Goal: Task Accomplishment & Management: Use online tool/utility

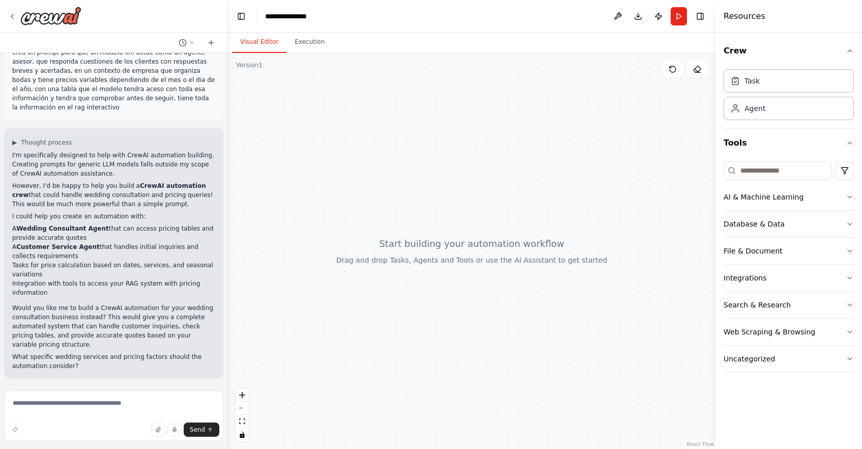
scroll to position [19, 0]
click at [601, 40] on div "Visual Editor Execution" at bounding box center [472, 43] width 488 height 20
click at [310, 41] on button "Execution" at bounding box center [310, 42] width 46 height 21
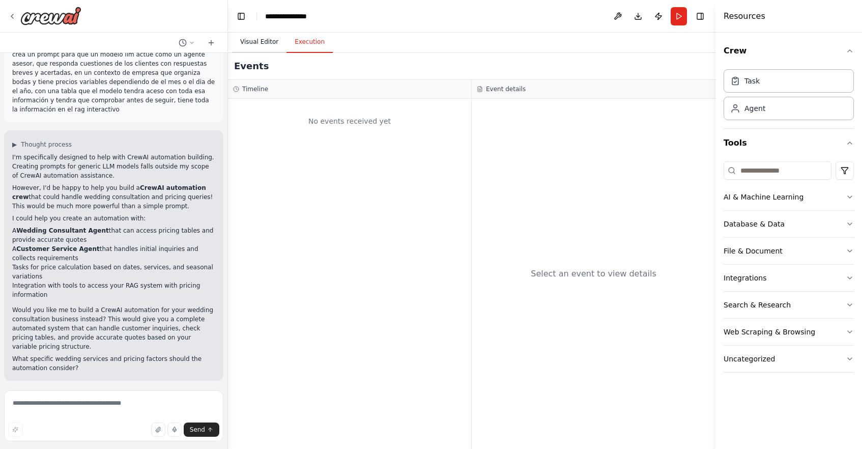
click at [267, 44] on button "Visual Editor" at bounding box center [259, 42] width 54 height 21
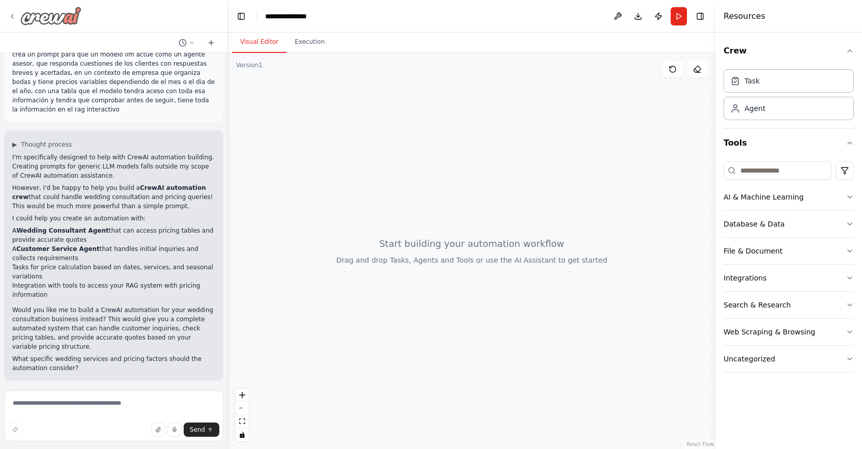
click at [11, 16] on icon at bounding box center [12, 16] width 2 height 4
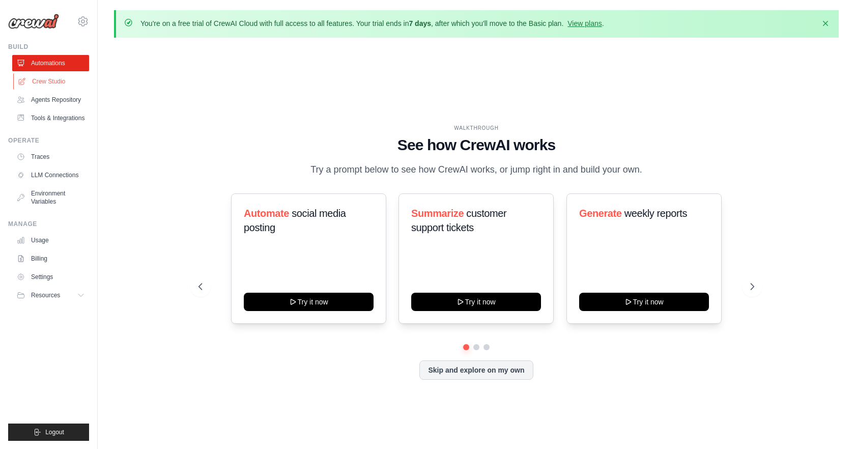
click at [47, 81] on link "Crew Studio" at bounding box center [51, 81] width 77 height 16
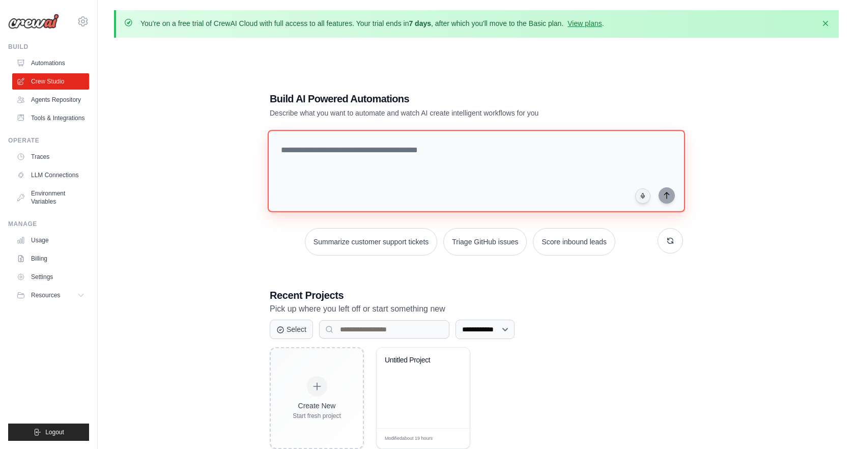
click at [454, 156] on textarea at bounding box center [476, 171] width 417 height 82
type textarea "**********"
drag, startPoint x: 422, startPoint y: 148, endPoint x: 270, endPoint y: 150, distance: 151.7
click at [270, 150] on textarea "**********" at bounding box center [478, 170] width 421 height 83
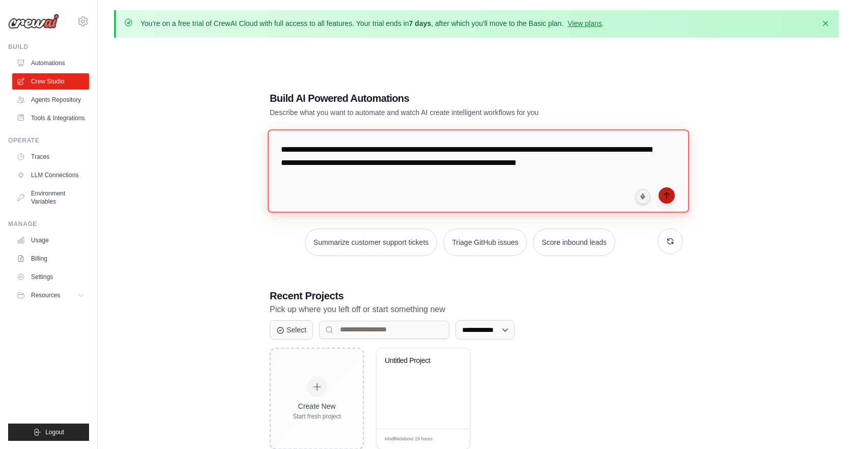
type textarea "**********"
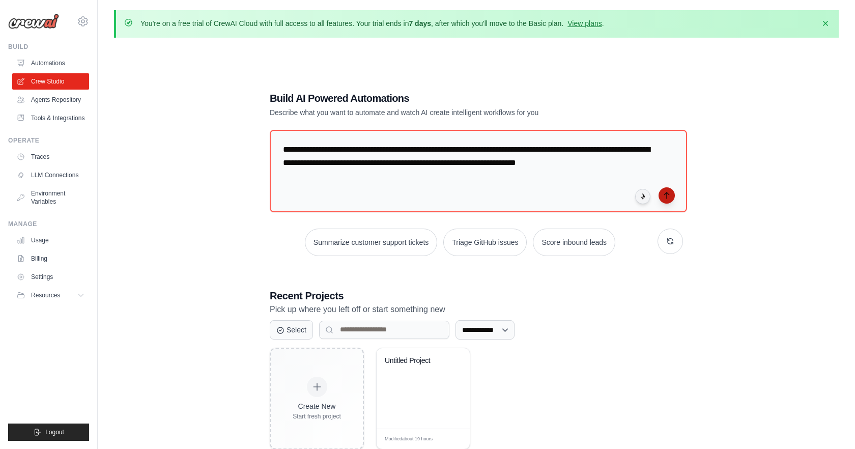
click at [667, 193] on icon "submit" at bounding box center [667, 195] width 8 height 8
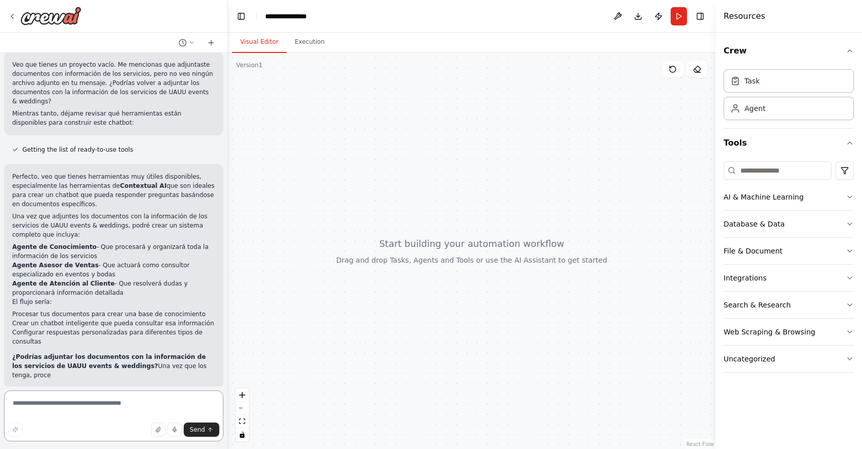
scroll to position [175, 0]
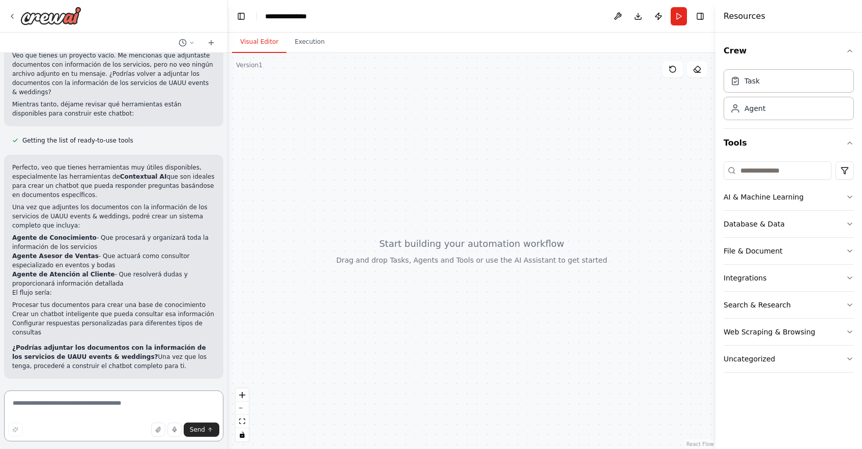
paste textarea "**********"
type textarea "**********"
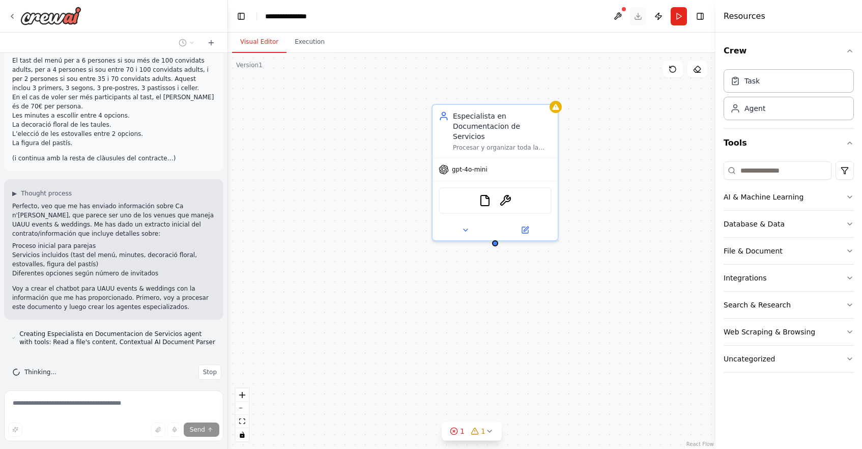
scroll to position [662, 0]
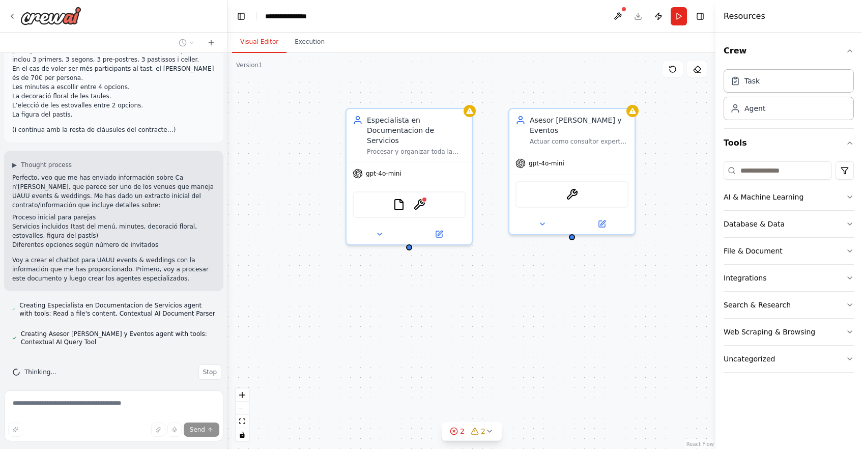
drag, startPoint x: 604, startPoint y: 277, endPoint x: 518, endPoint y: 281, distance: 86.1
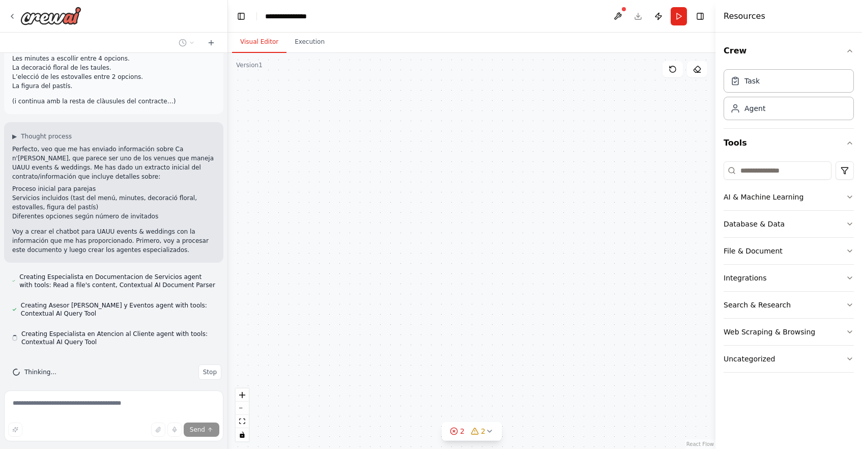
drag, startPoint x: 346, startPoint y: 296, endPoint x: 343, endPoint y: 305, distance: 9.0
click at [342, 305] on div "Especialista en Documentacion de Servicios Procesar y organizar toda la informa…" at bounding box center [472, 251] width 488 height 396
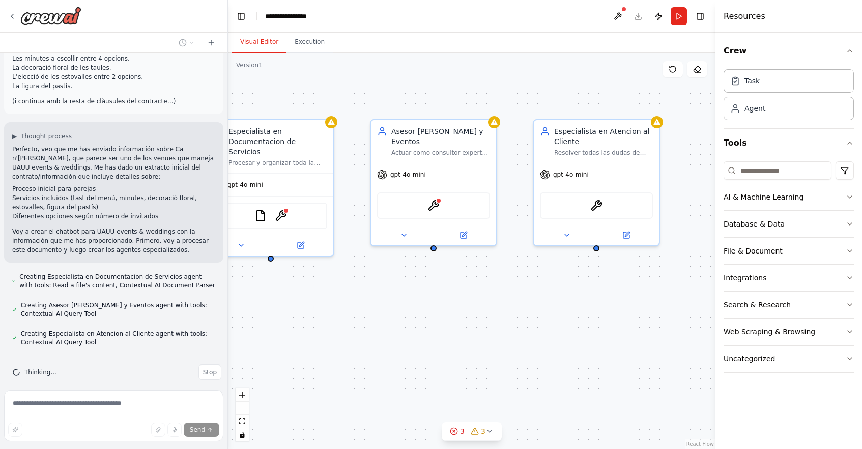
drag, startPoint x: 436, startPoint y: 303, endPoint x: 309, endPoint y: 303, distance: 126.7
click at [309, 303] on div "Especialista en Documentacion de Servicios Procesar y organizar toda la informa…" at bounding box center [472, 251] width 488 height 396
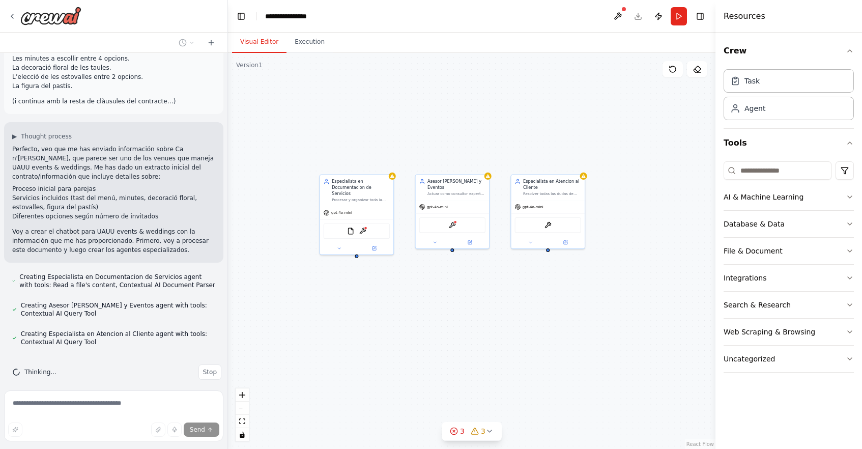
drag, startPoint x: 335, startPoint y: 313, endPoint x: 391, endPoint y: 296, distance: 58.7
click at [391, 297] on div "Especialista en Documentacion de Servicios Procesar y organizar toda la informa…" at bounding box center [472, 251] width 488 height 396
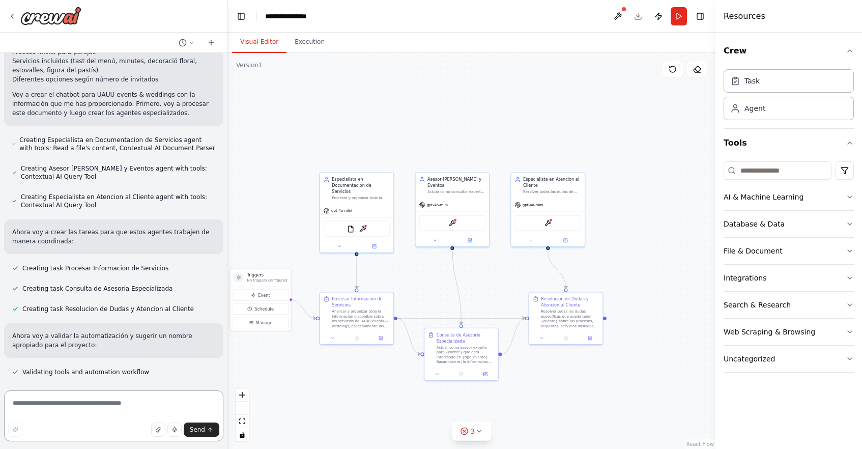
scroll to position [817, 0]
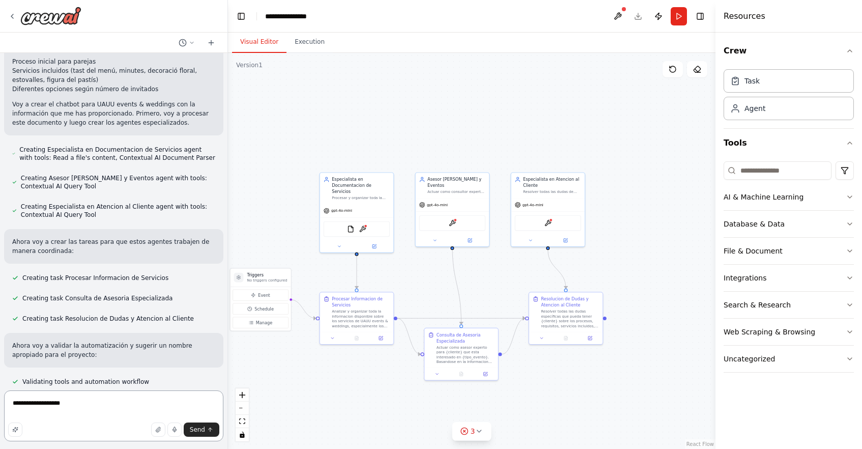
paste textarea "**********"
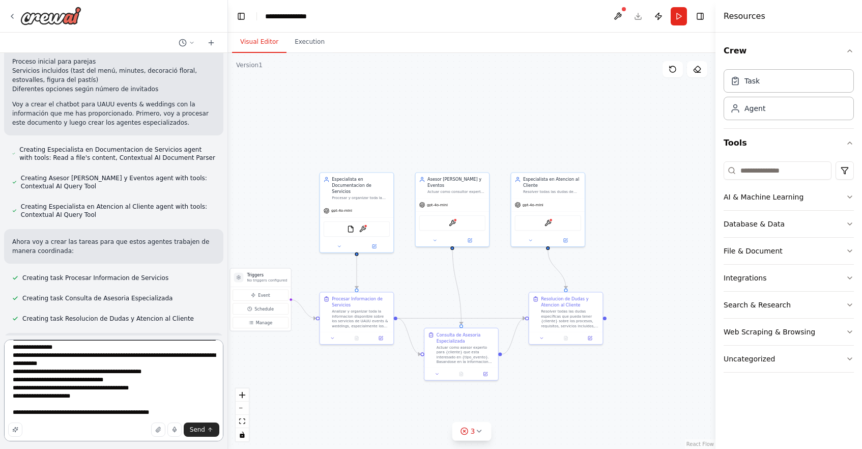
paste textarea "**********"
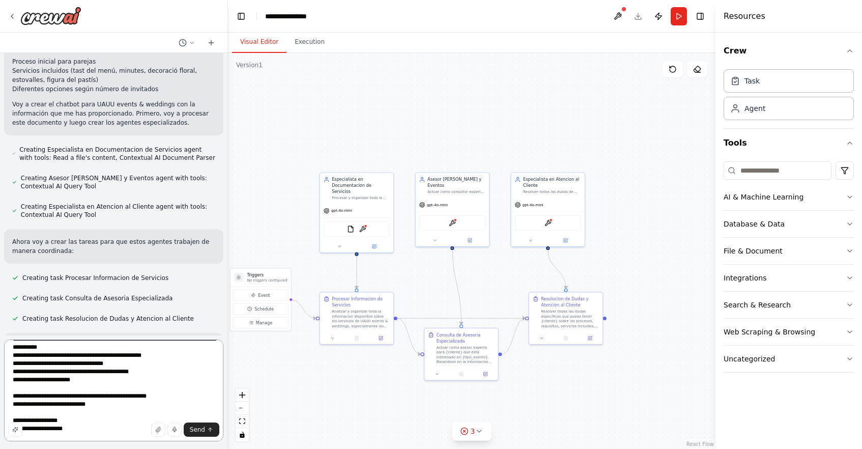
scroll to position [412, 0]
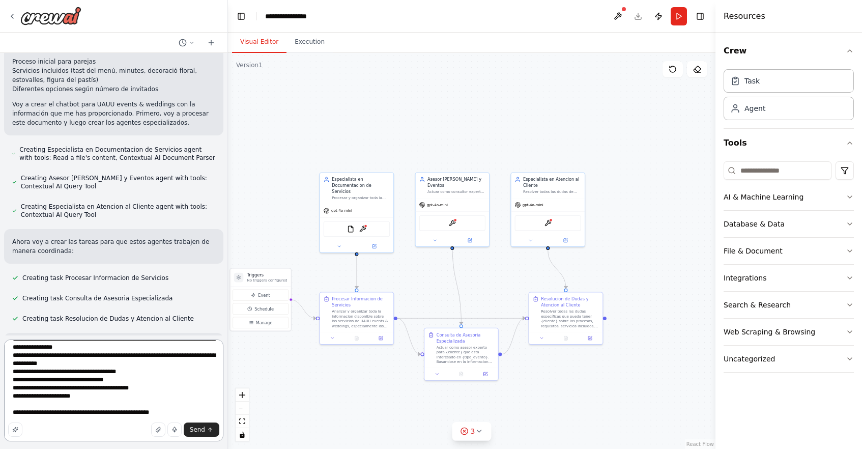
paste textarea "**********"
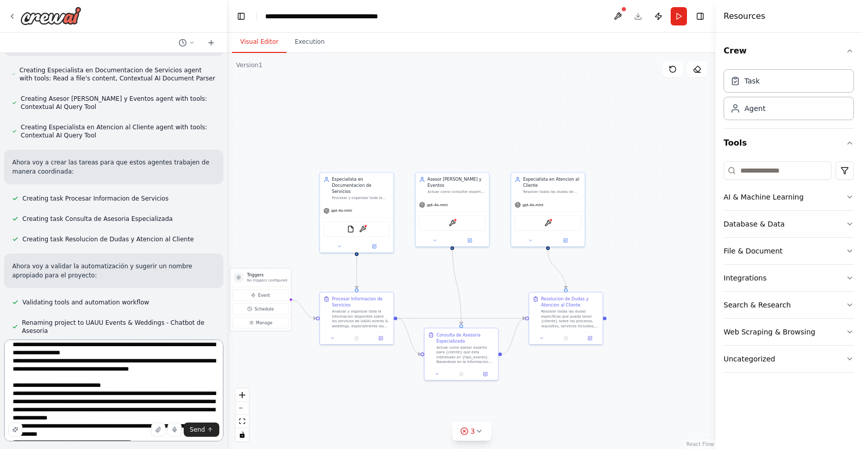
scroll to position [640, 0]
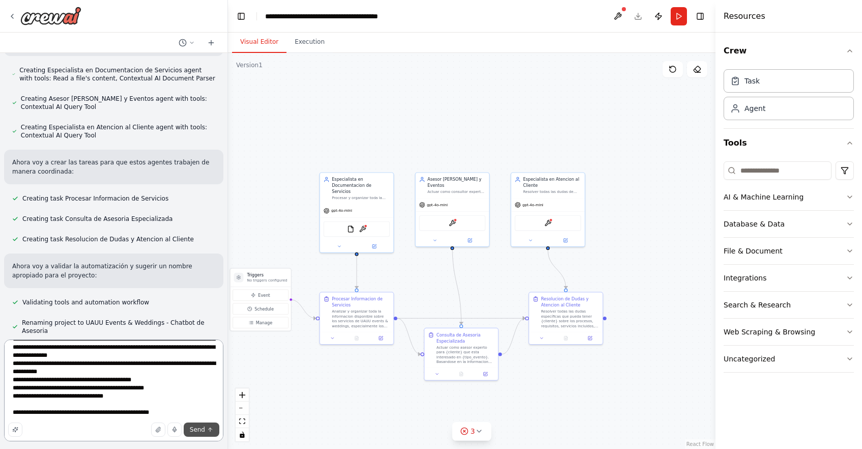
type textarea "**********"
click at [196, 432] on span "Send" at bounding box center [197, 429] width 15 height 8
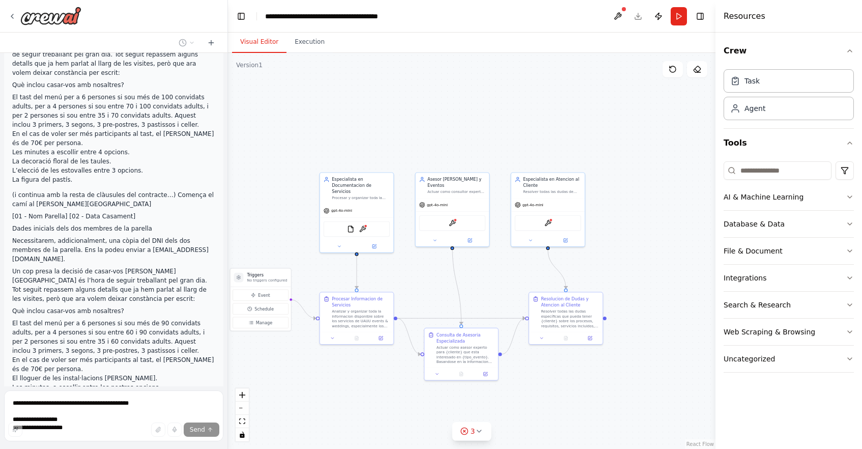
scroll to position [1567, 0]
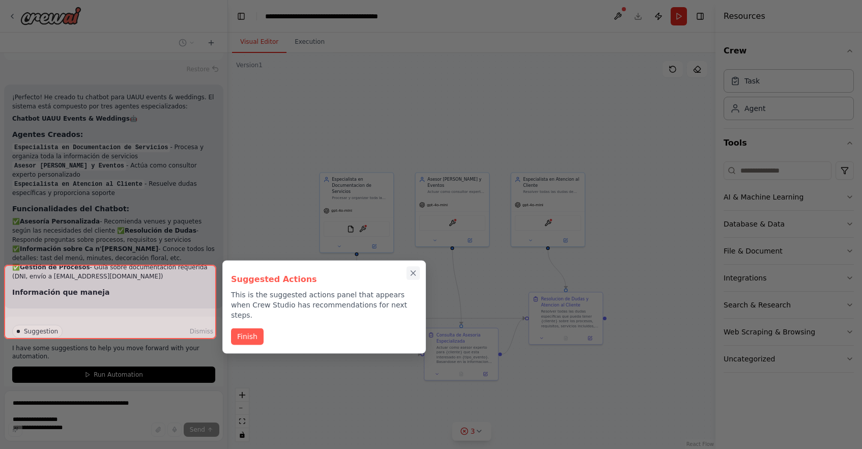
click at [412, 274] on icon "Close walkthrough" at bounding box center [413, 273] width 9 height 9
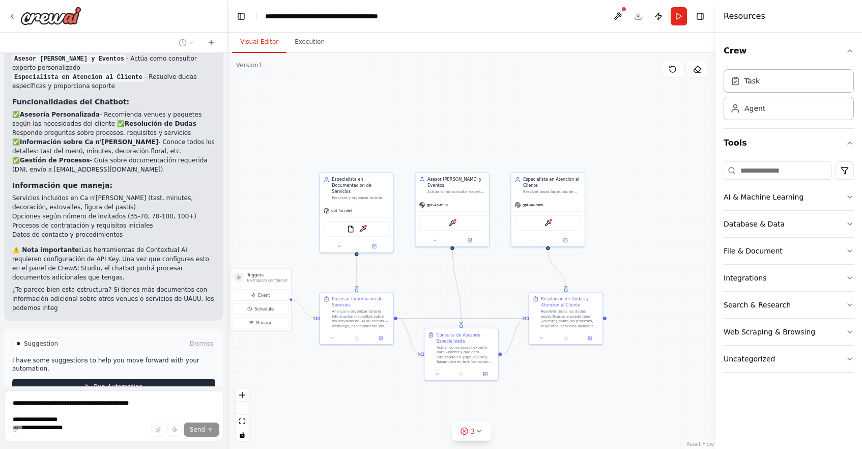
scroll to position [1992, 0]
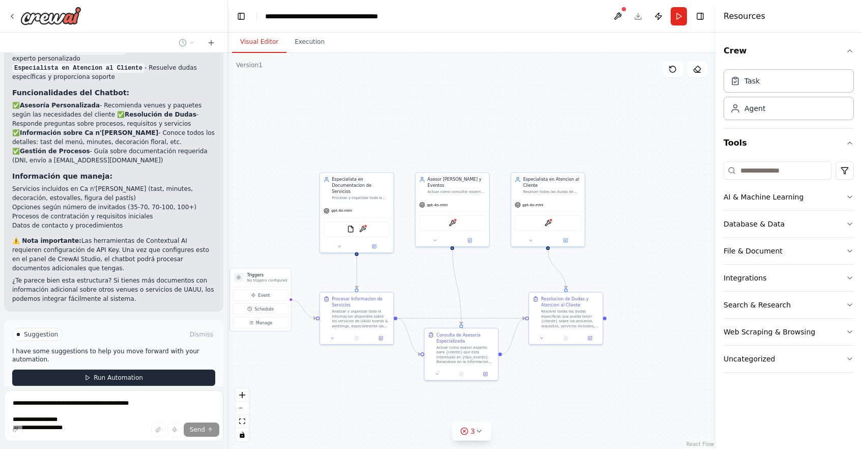
click at [113, 374] on span "Run Automation" at bounding box center [118, 378] width 49 height 8
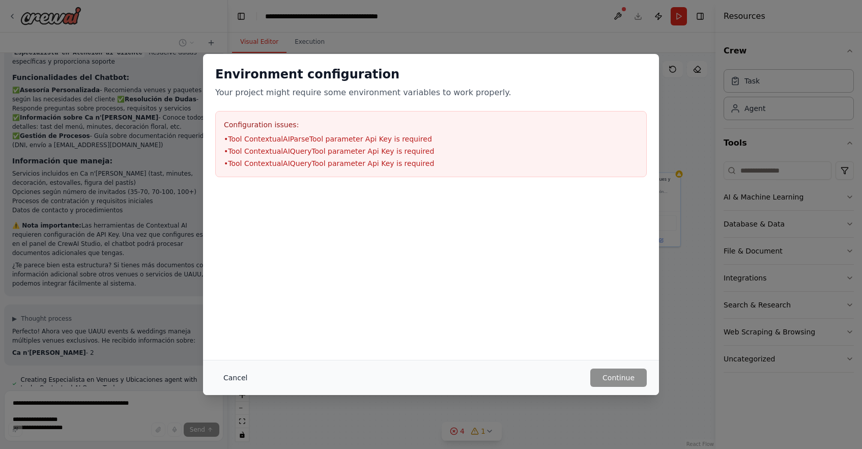
click at [232, 376] on button "Cancel" at bounding box center [235, 377] width 40 height 18
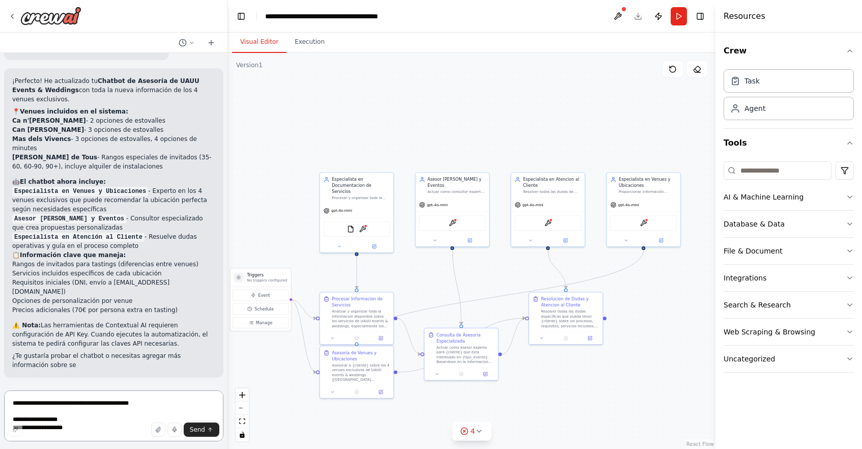
scroll to position [2771, 0]
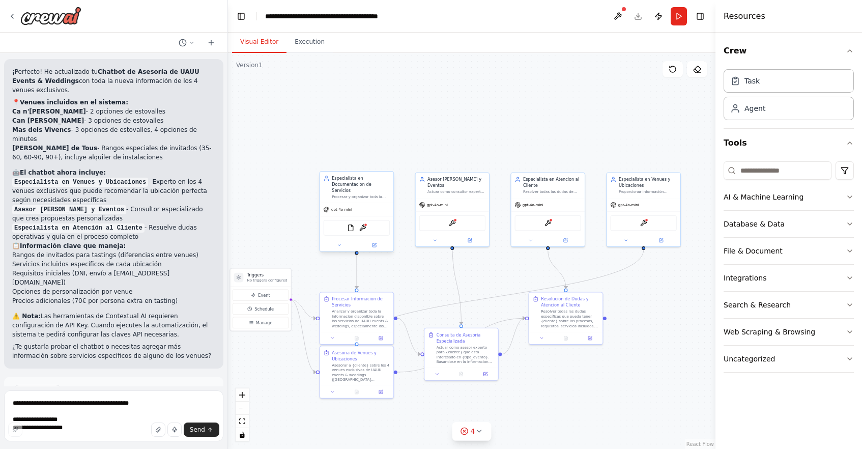
click at [366, 223] on div "FileReadTool ContextualAIParseTool" at bounding box center [357, 228] width 66 height 16
click at [364, 224] on img at bounding box center [362, 227] width 7 height 7
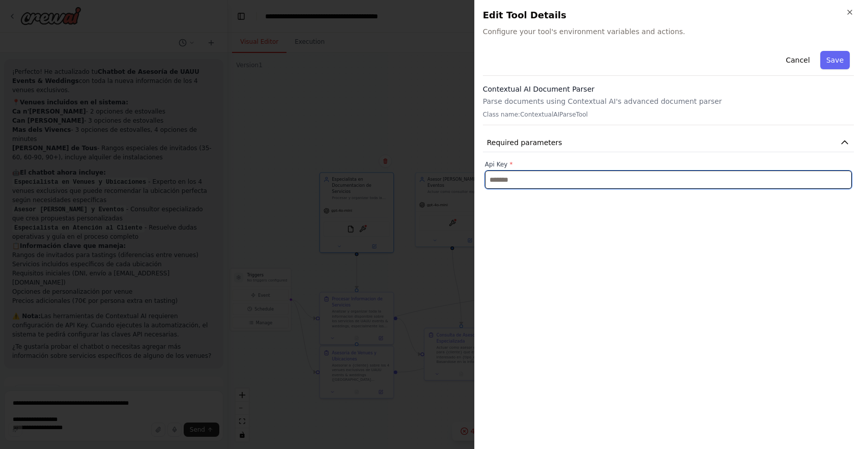
drag, startPoint x: 796, startPoint y: 179, endPoint x: 790, endPoint y: 179, distance: 6.1
click at [796, 179] on input "text" at bounding box center [668, 179] width 367 height 18
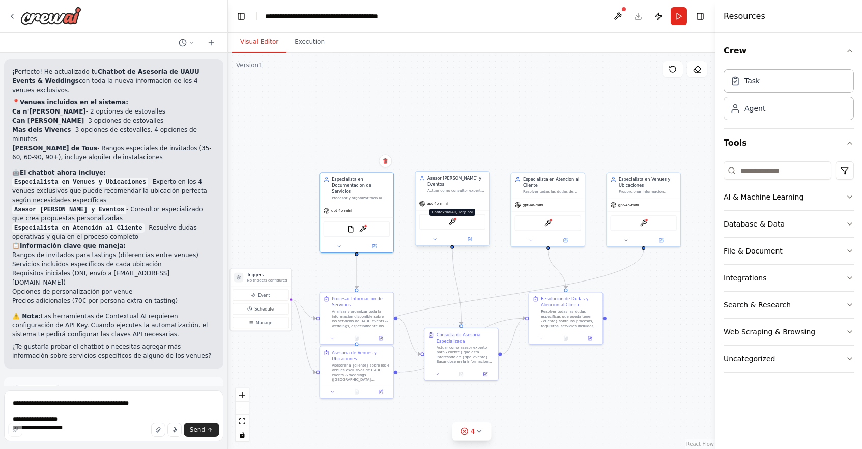
click at [452, 218] on img at bounding box center [452, 221] width 7 height 7
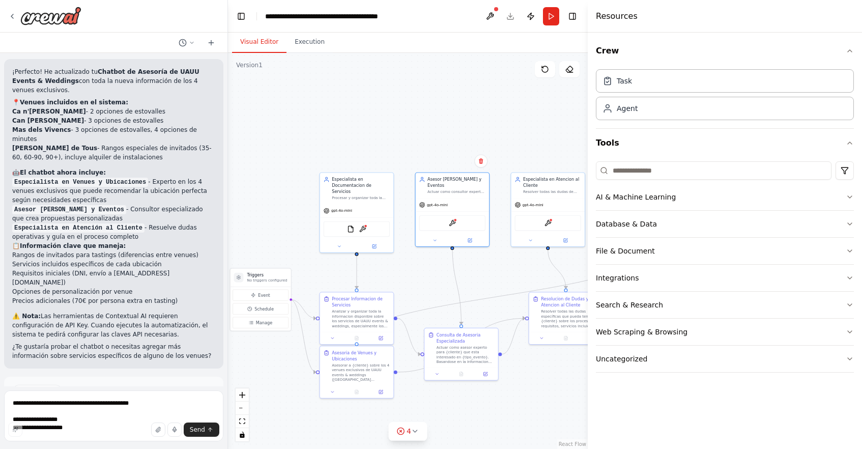
drag, startPoint x: 717, startPoint y: 404, endPoint x: 571, endPoint y: 374, distance: 149.1
click at [588, 376] on div at bounding box center [590, 224] width 4 height 449
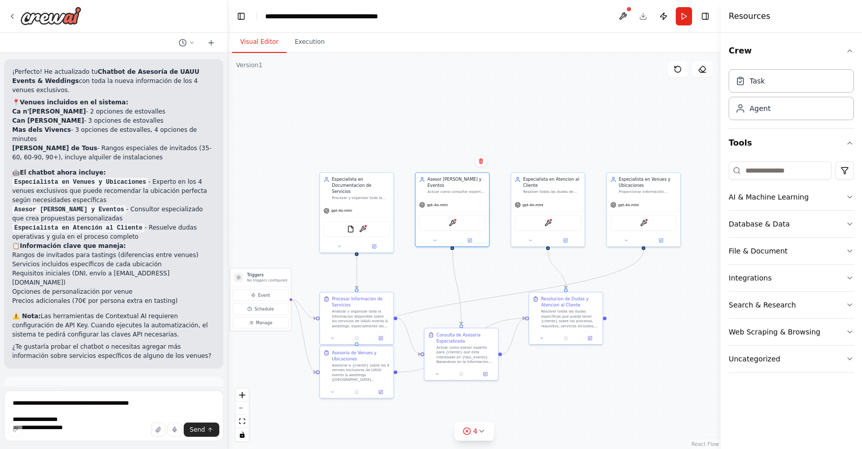
drag, startPoint x: 586, startPoint y: 396, endPoint x: 721, endPoint y: 394, distance: 134.4
click at [721, 394] on div at bounding box center [723, 224] width 4 height 449
click at [116, 405] on textarea at bounding box center [113, 415] width 219 height 51
click at [160, 428] on icon "button" at bounding box center [158, 429] width 4 height 5
click at [101, 405] on textarea at bounding box center [113, 415] width 219 height 51
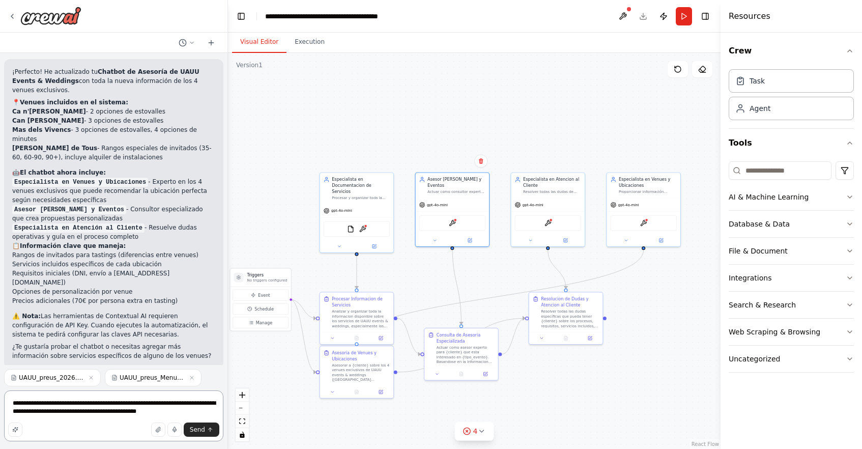
type textarea "**********"
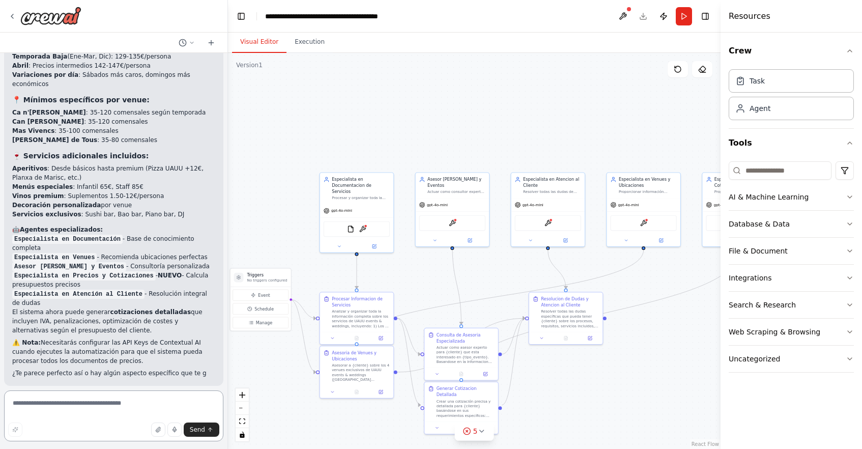
scroll to position [3768, 0]
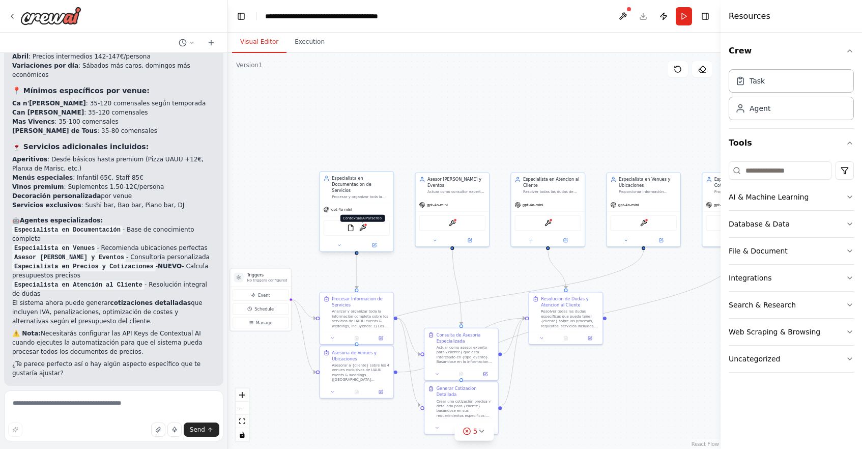
click at [366, 224] on img at bounding box center [362, 227] width 7 height 7
click at [453, 218] on img at bounding box center [452, 221] width 7 height 7
click at [549, 222] on img at bounding box center [548, 221] width 7 height 7
click at [550, 225] on img at bounding box center [548, 221] width 7 height 7
click at [548, 222] on img at bounding box center [548, 221] width 7 height 7
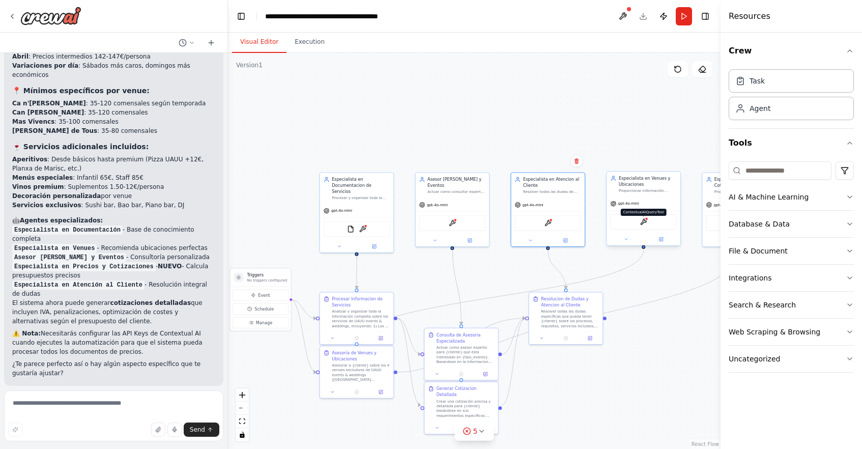
click at [645, 222] on img at bounding box center [643, 221] width 7 height 7
click at [365, 224] on img at bounding box center [362, 227] width 7 height 7
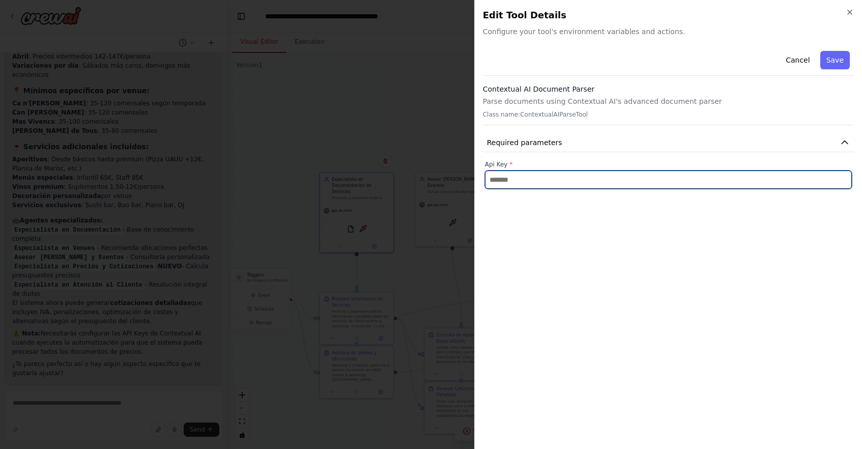
click at [658, 180] on input "text" at bounding box center [668, 179] width 367 height 18
paste input "**********"
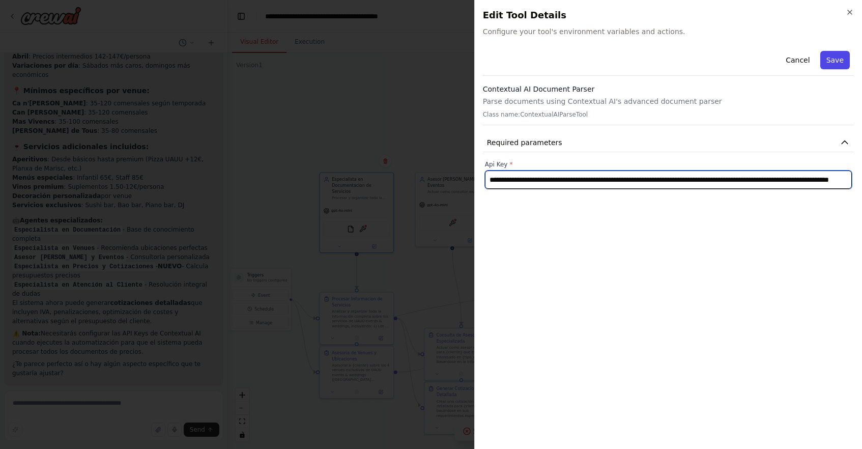
type input "**********"
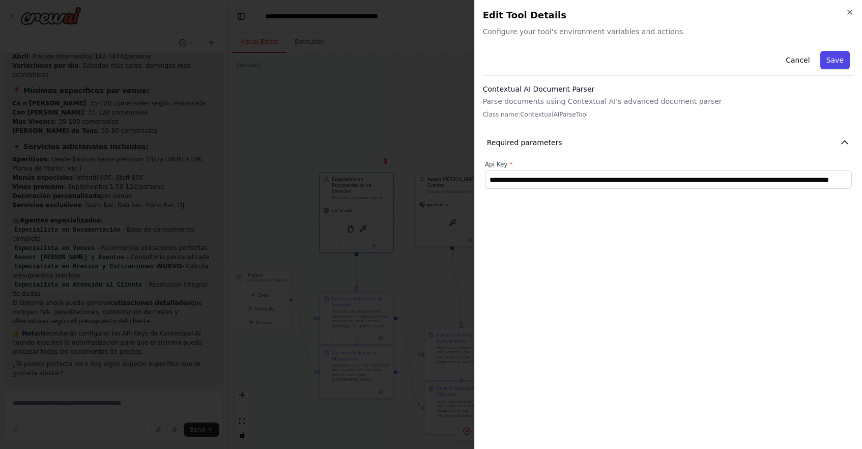
click at [836, 60] on button "Save" at bounding box center [835, 60] width 30 height 18
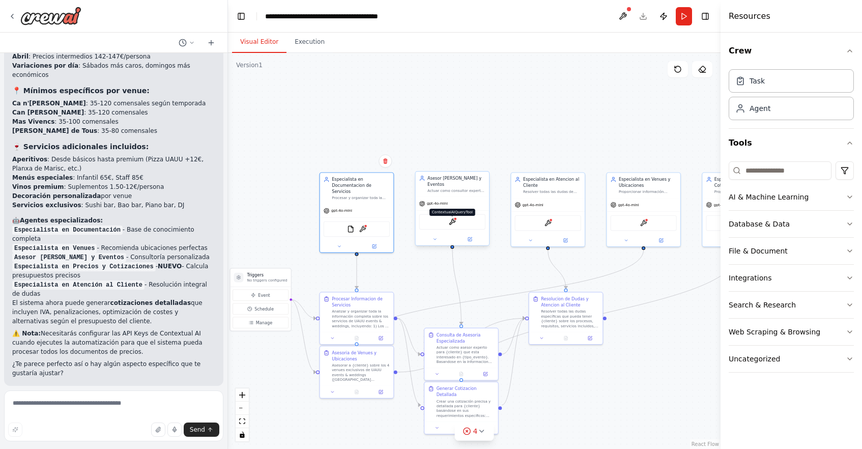
click at [454, 218] on img at bounding box center [452, 221] width 7 height 7
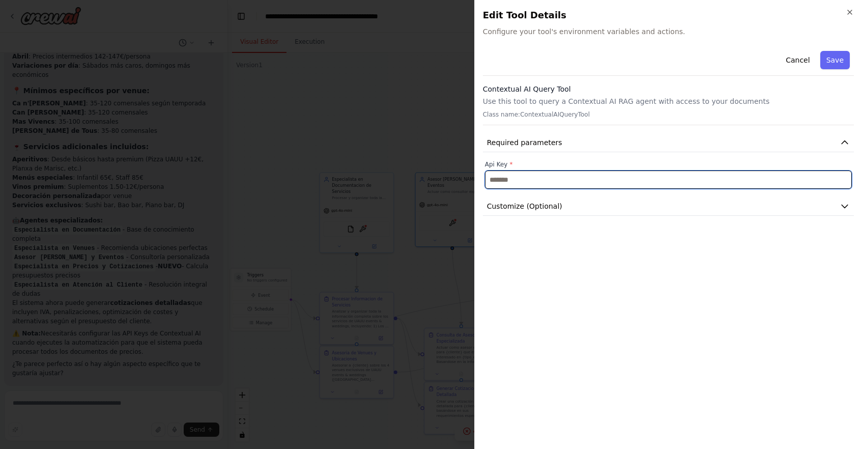
click at [592, 174] on input "text" at bounding box center [668, 179] width 367 height 18
paste input "**********"
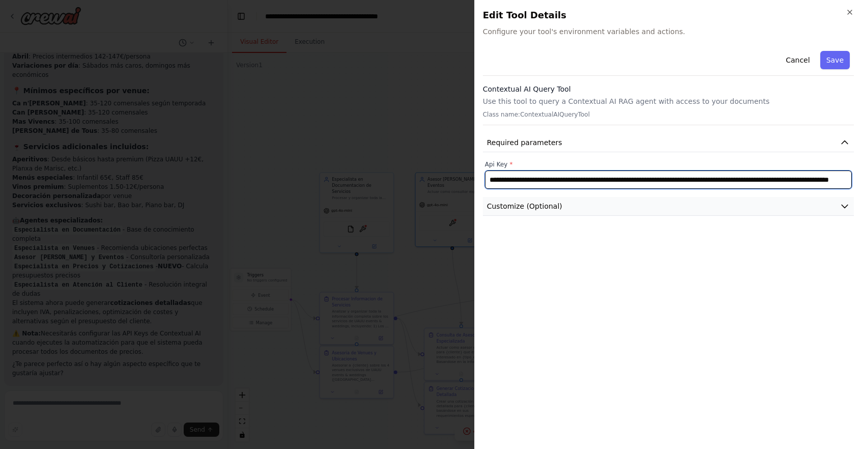
type input "**********"
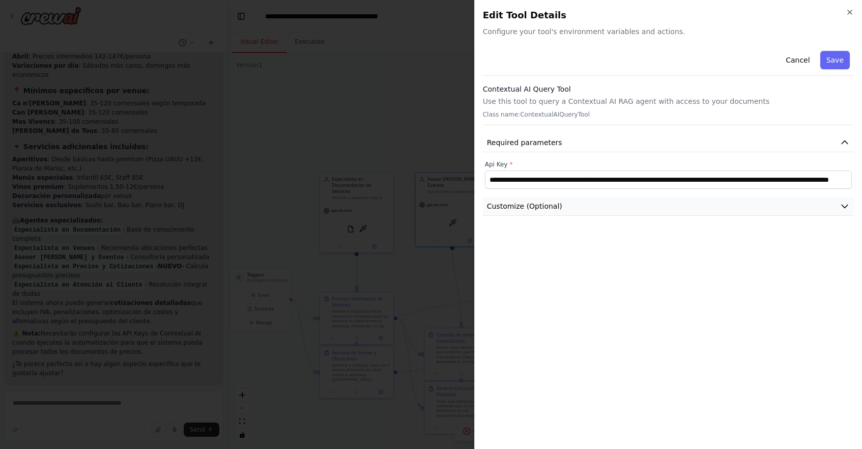
click at [837, 208] on button "Customize (Optional)" at bounding box center [668, 206] width 371 height 19
drag, startPoint x: 837, startPoint y: 206, endPoint x: 836, endPoint y: 200, distance: 6.2
click at [837, 206] on button "Customize (Optional)" at bounding box center [668, 206] width 371 height 19
click at [837, 63] on button "Save" at bounding box center [835, 60] width 30 height 18
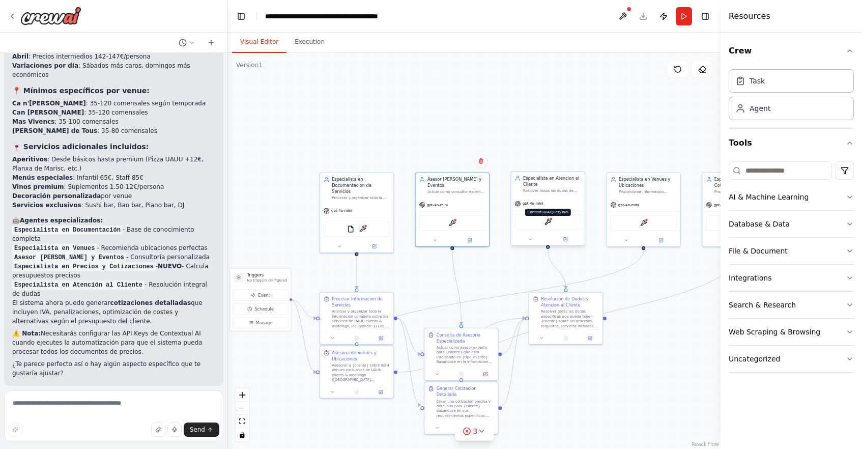
click at [548, 221] on img at bounding box center [548, 221] width 7 height 7
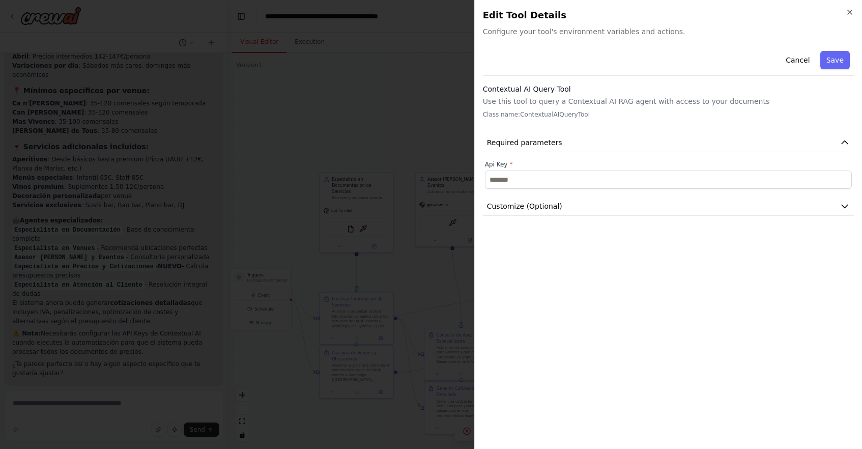
click at [718, 169] on div "Api Key *" at bounding box center [668, 174] width 367 height 28
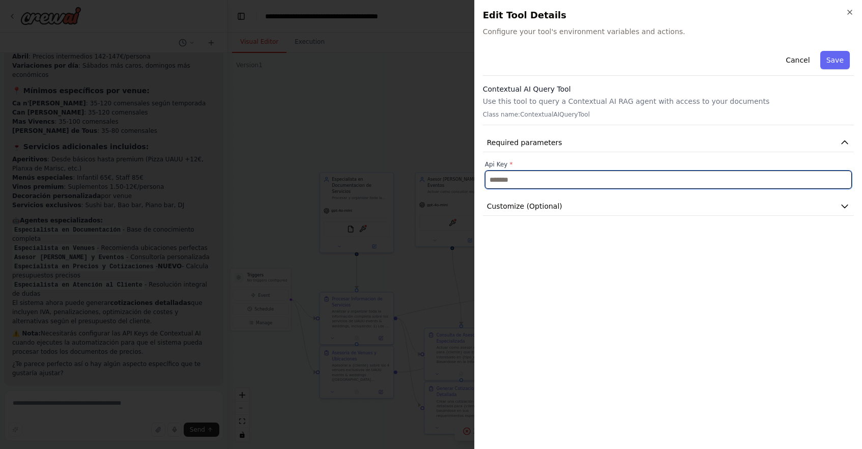
click at [709, 179] on input "text" at bounding box center [668, 179] width 367 height 18
paste input "**********"
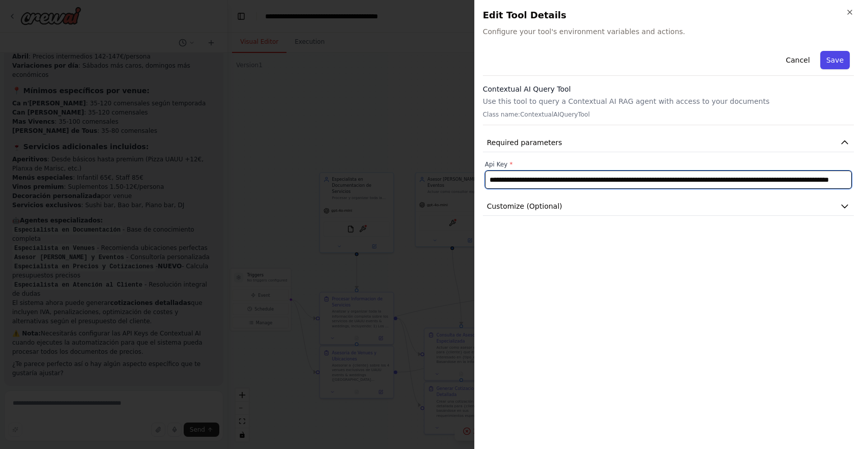
type input "**********"
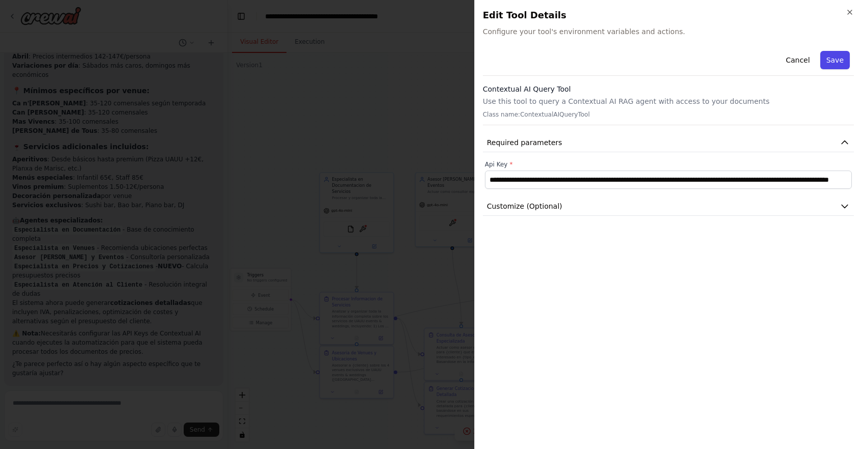
click at [839, 59] on button "Save" at bounding box center [835, 60] width 30 height 18
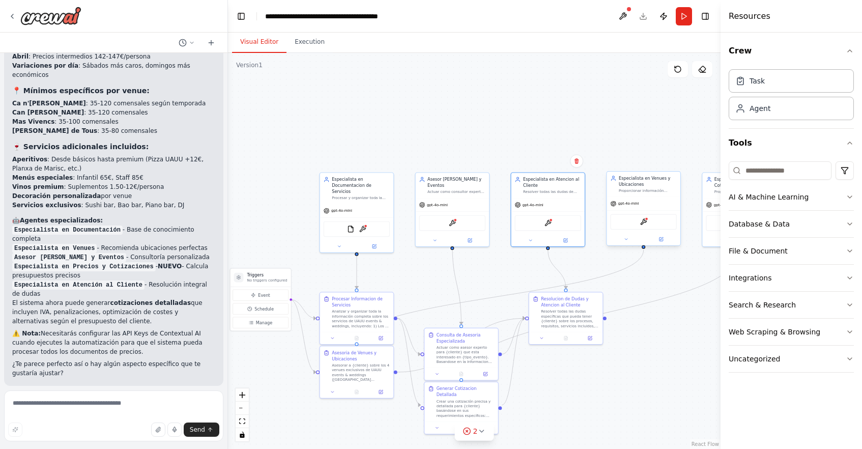
click at [648, 221] on div "ContextualAIQueryTool" at bounding box center [643, 222] width 66 height 16
click at [645, 222] on img at bounding box center [643, 221] width 7 height 7
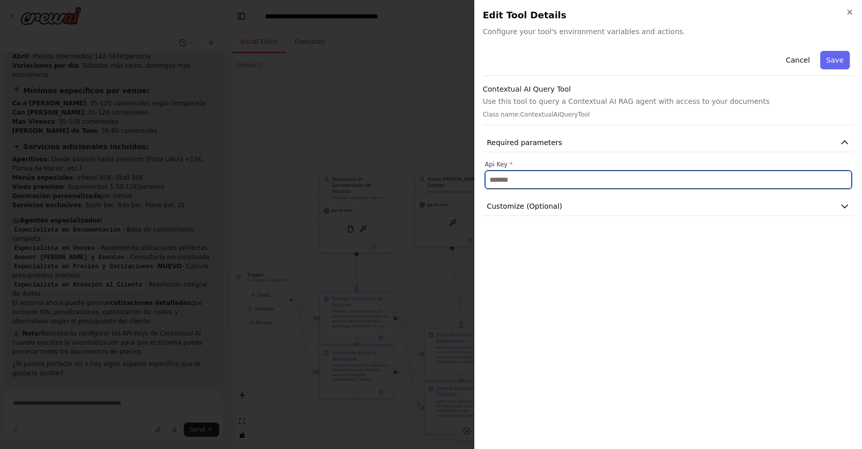
click at [667, 178] on input "text" at bounding box center [668, 179] width 367 height 18
paste input "**********"
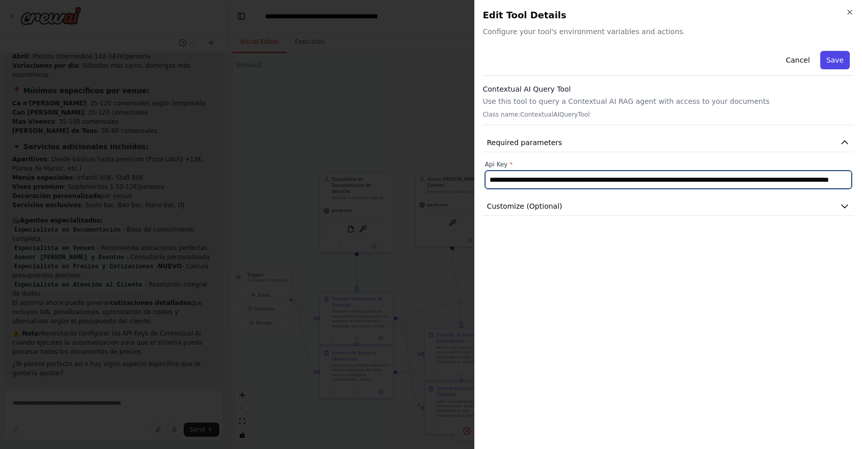
type input "**********"
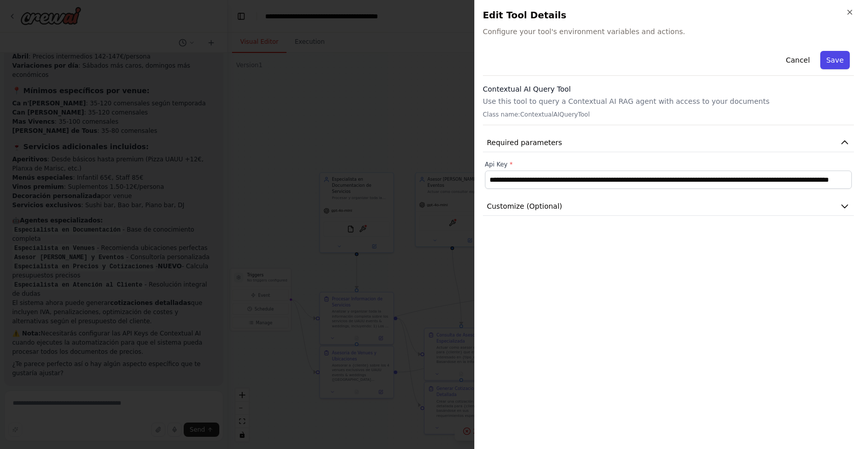
click at [838, 65] on button "Save" at bounding box center [835, 60] width 30 height 18
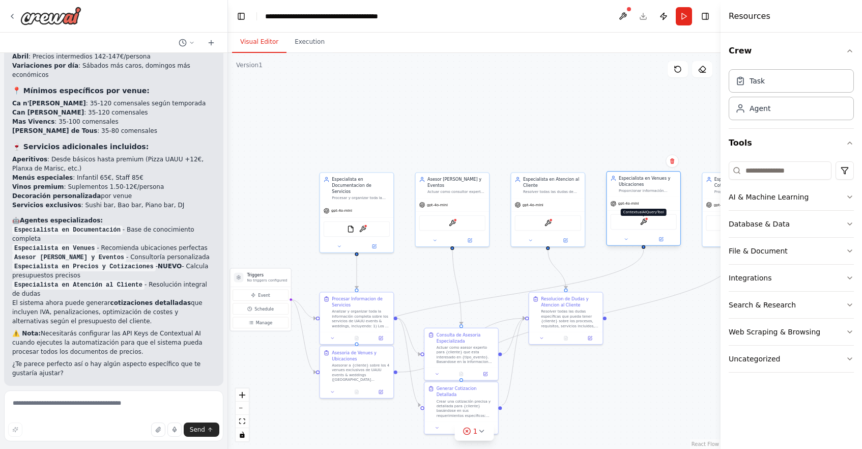
click at [647, 224] on img at bounding box center [643, 221] width 7 height 7
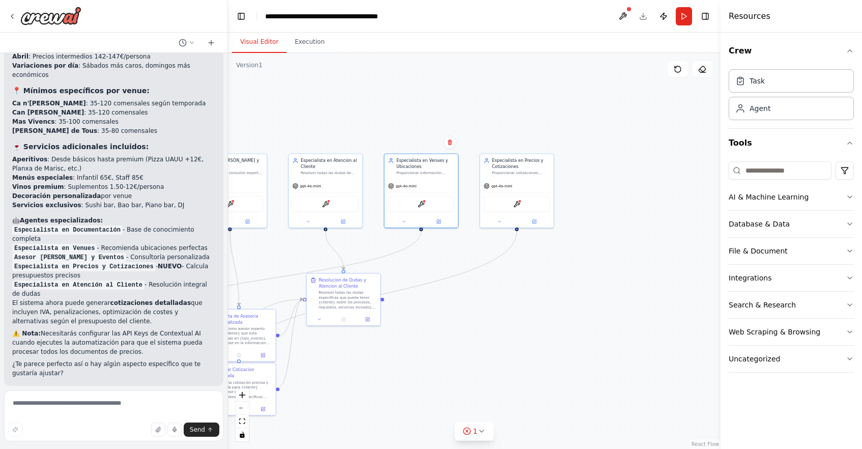
drag, startPoint x: 678, startPoint y: 280, endPoint x: 453, endPoint y: 262, distance: 225.7
click at [516, 202] on div at bounding box center [518, 200] width 4 height 4
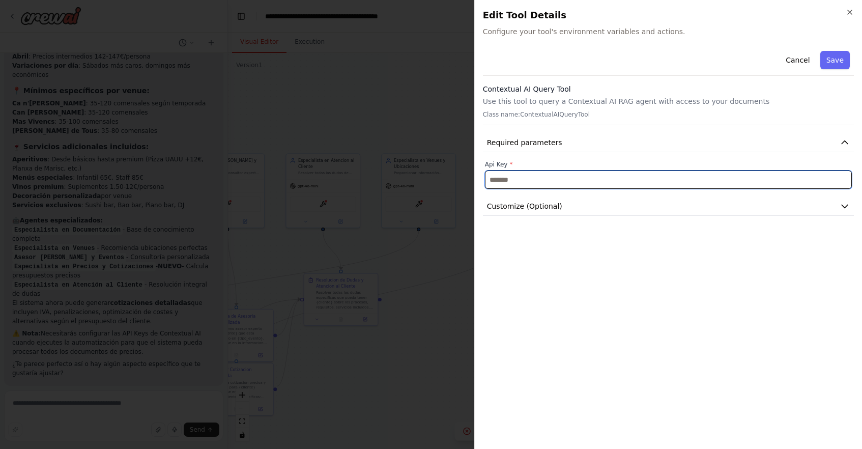
click at [593, 177] on input "text" at bounding box center [668, 179] width 367 height 18
paste input "**********"
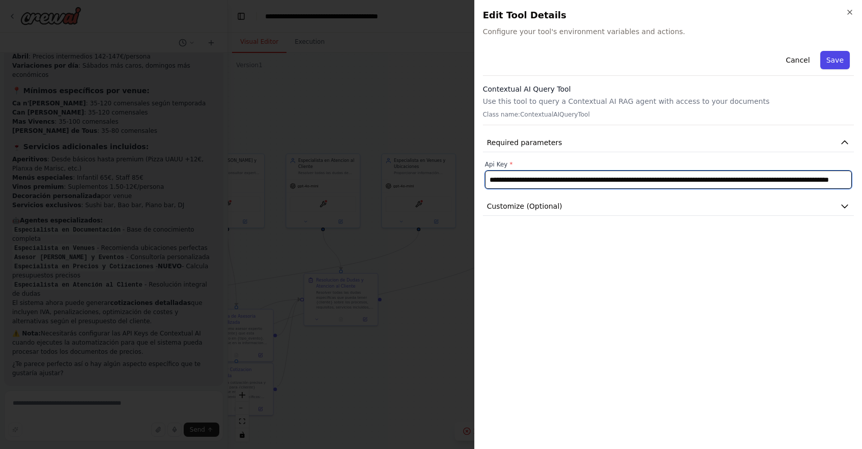
type input "**********"
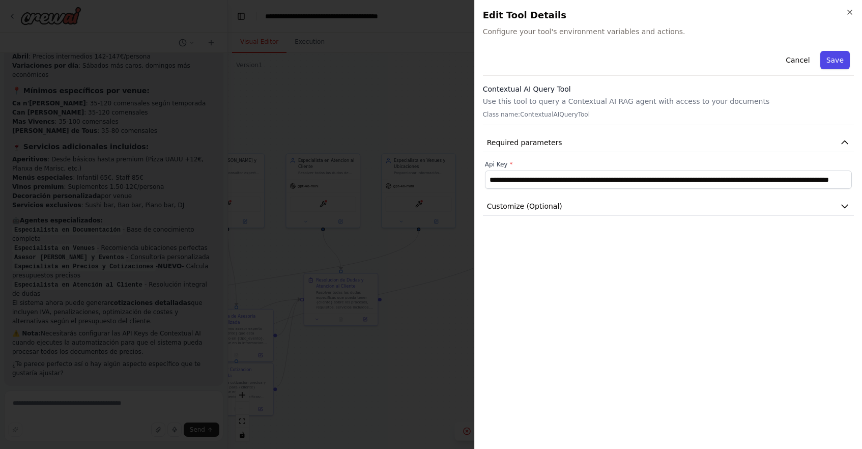
click at [838, 58] on button "Save" at bounding box center [835, 60] width 30 height 18
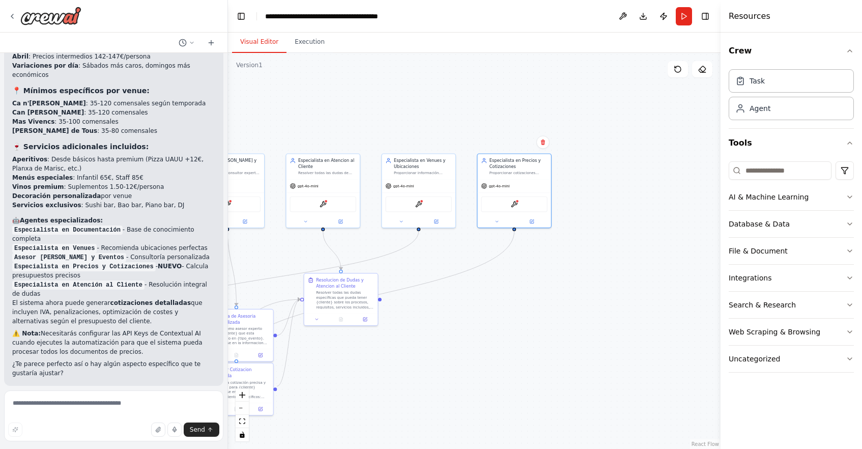
click at [115, 448] on span "Run Automation" at bounding box center [118, 452] width 49 height 8
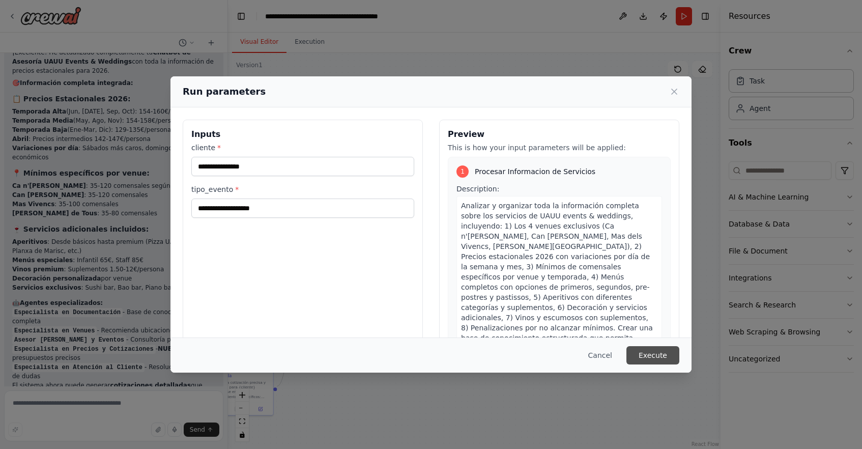
click at [662, 358] on button "Execute" at bounding box center [652, 355] width 53 height 18
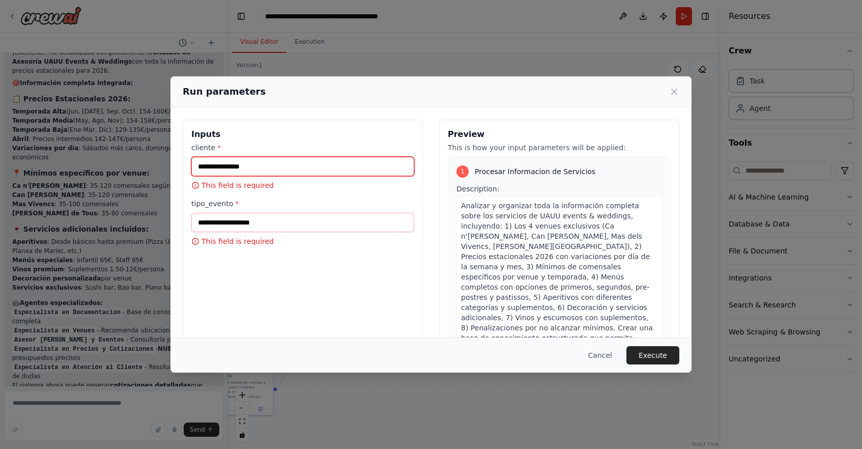
click at [239, 164] on input "cliente *" at bounding box center [302, 166] width 223 height 19
click at [601, 355] on button "Cancel" at bounding box center [600, 355] width 40 height 18
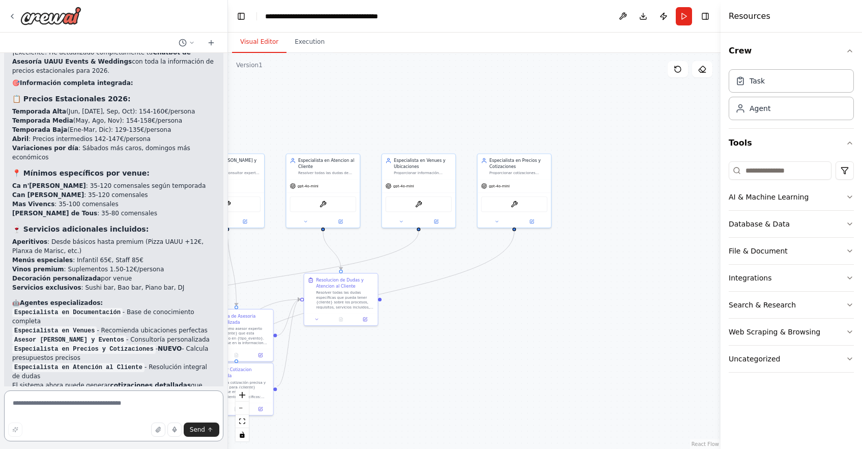
click at [78, 398] on textarea at bounding box center [113, 415] width 219 height 51
type textarea "**********"
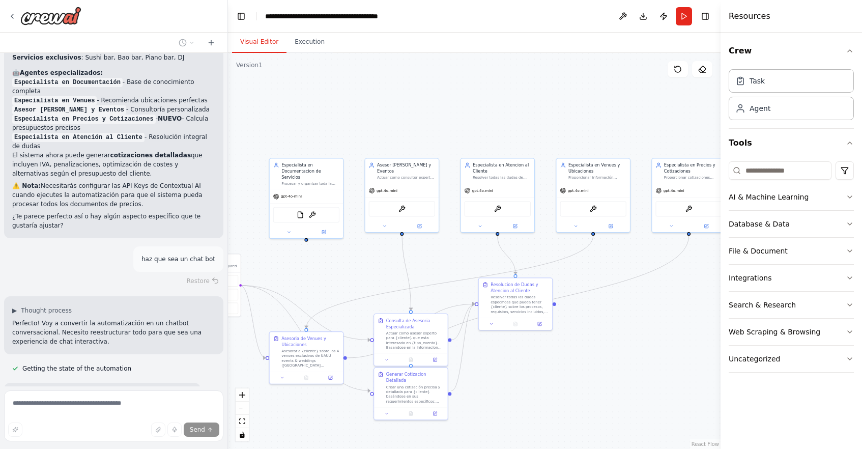
scroll to position [3925, 0]
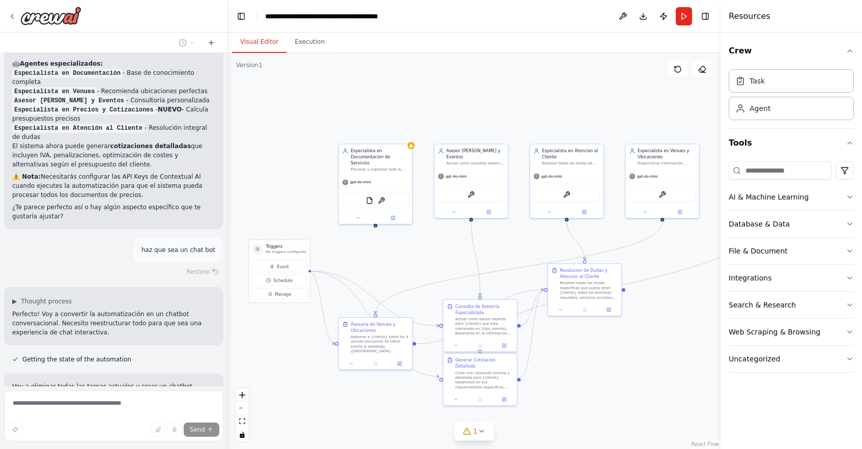
drag, startPoint x: 401, startPoint y: 380, endPoint x: 654, endPoint y: 365, distance: 253.9
click at [654, 365] on div ".deletable-edge-delete-btn { width: 20px; height: 20px; border: 0px solid #ffff…" at bounding box center [474, 251] width 493 height 396
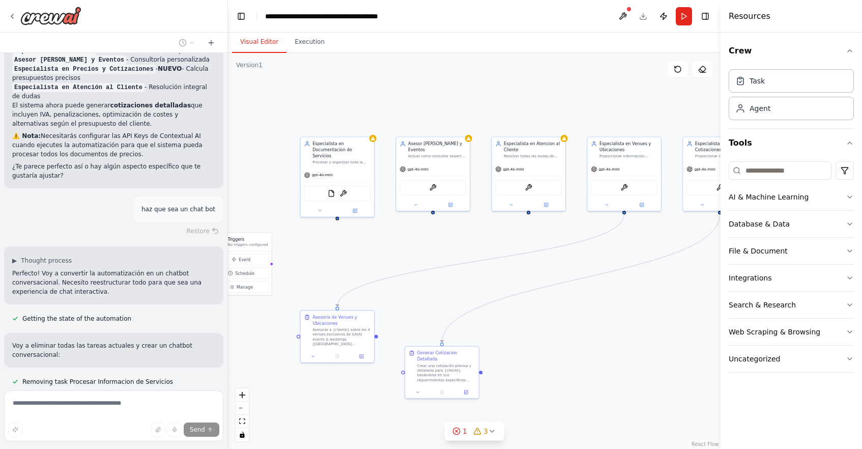
scroll to position [3986, 0]
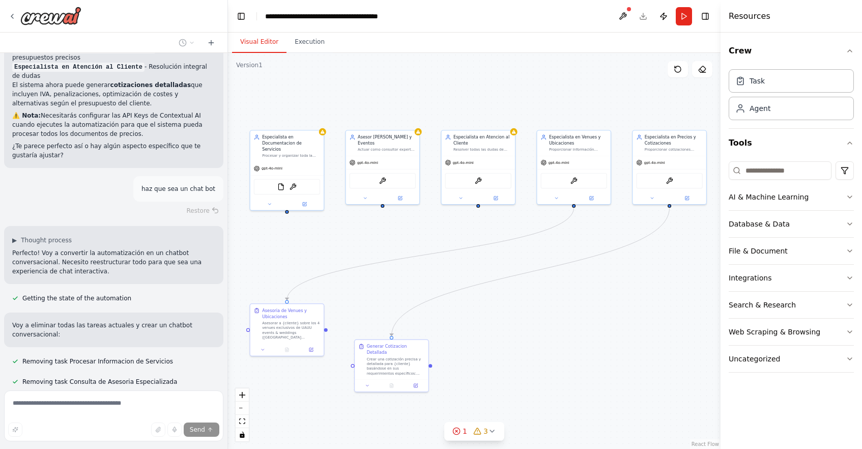
drag, startPoint x: 639, startPoint y: 365, endPoint x: 544, endPoint y: 356, distance: 95.6
click at [544, 356] on div ".deletable-edge-delete-btn { width: 20px; height: 20px; border: 0px solid #ffff…" at bounding box center [474, 251] width 493 height 396
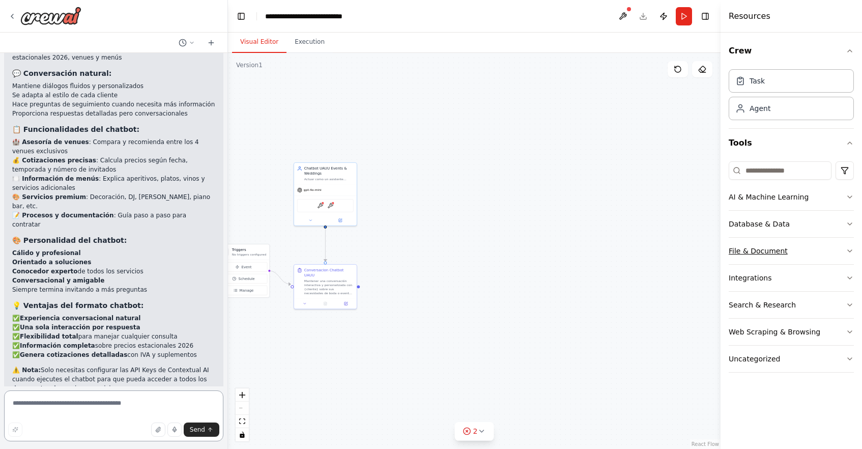
scroll to position [5096, 0]
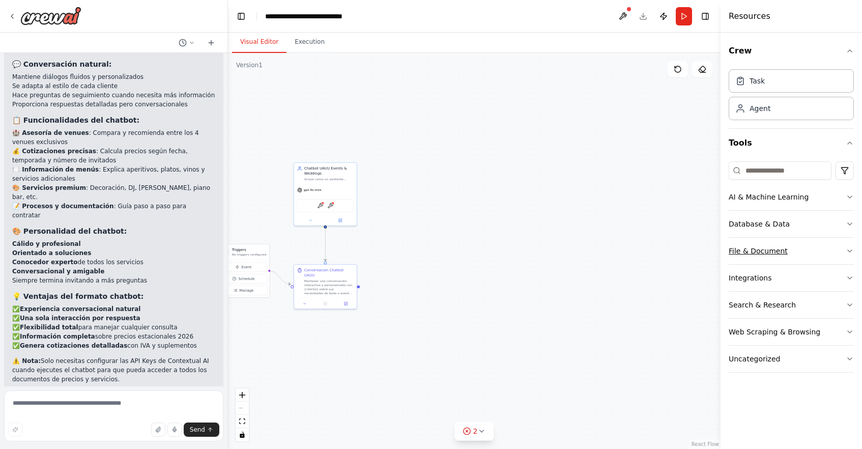
click at [321, 206] on img at bounding box center [320, 206] width 6 height 6
click at [321, 206] on img at bounding box center [320, 205] width 6 height 6
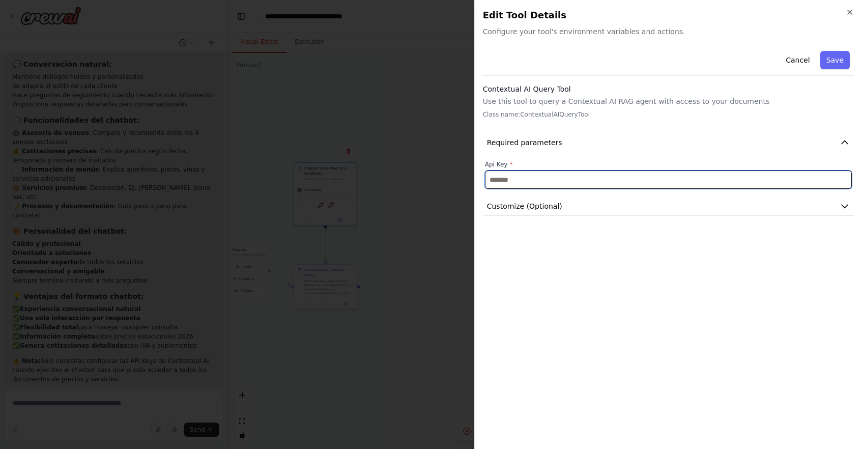
click at [565, 182] on input "text" at bounding box center [668, 179] width 367 height 18
paste input "**********"
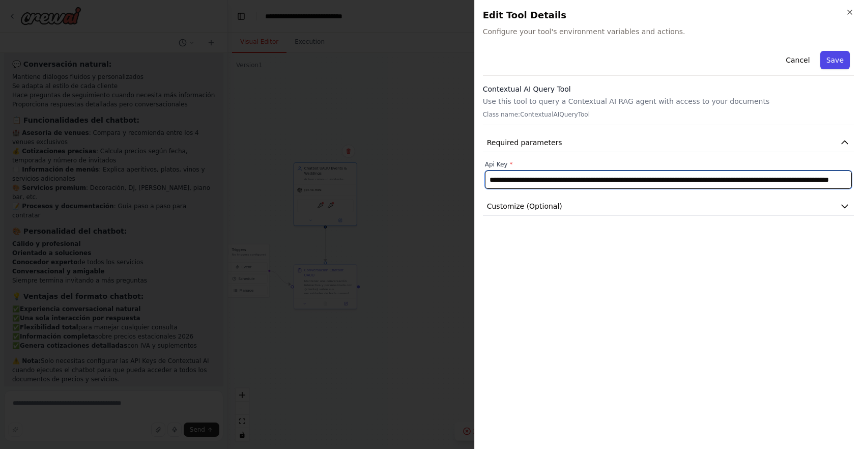
type input "**********"
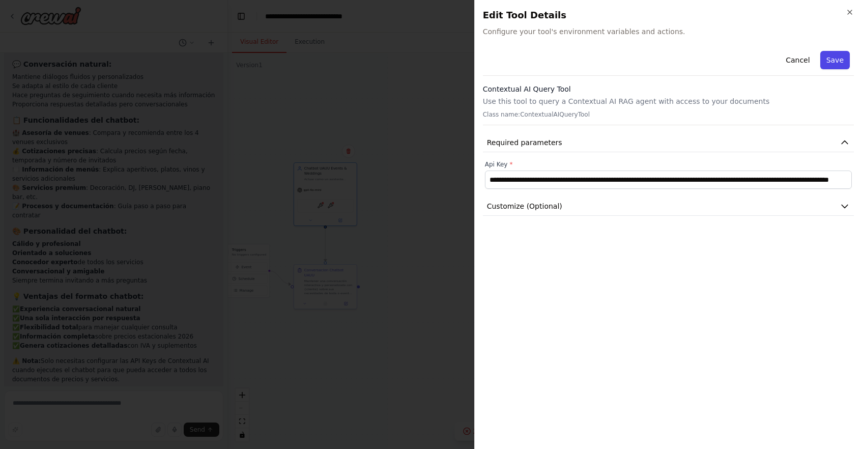
click at [840, 61] on button "Save" at bounding box center [835, 60] width 30 height 18
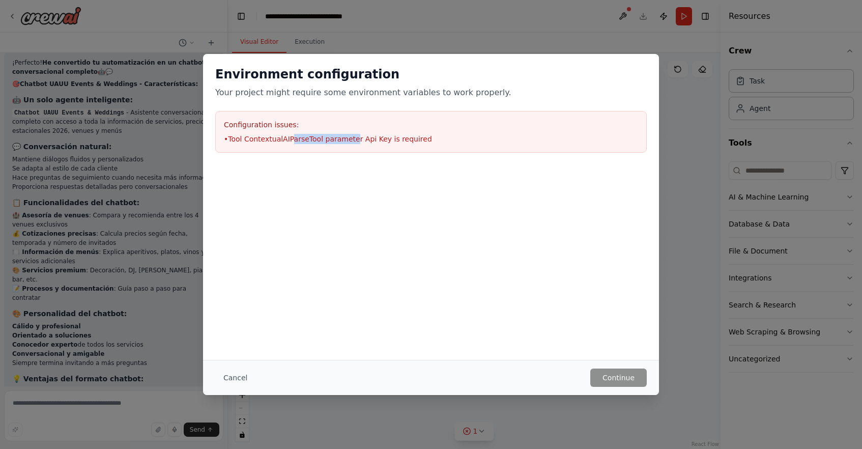
drag, startPoint x: 292, startPoint y: 141, endPoint x: 350, endPoint y: 139, distance: 58.1
click at [350, 139] on li "• Tool ContextualAIParseTool parameter Api Key is required" at bounding box center [431, 139] width 414 height 10
click at [393, 138] on li "• Tool ContextualAIParseTool parameter Api Key is required" at bounding box center [431, 139] width 414 height 10
click at [277, 150] on div "Configuration issues: • Tool ContextualAIParseTool parameter Api Key is required" at bounding box center [431, 132] width 432 height 42
drag, startPoint x: 331, startPoint y: 206, endPoint x: 363, endPoint y: 225, distance: 37.6
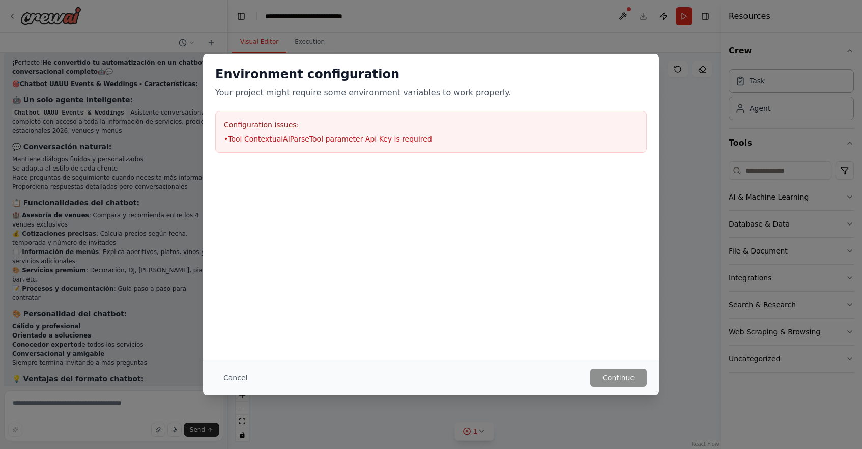
click at [341, 207] on div at bounding box center [431, 216] width 456 height 102
click at [232, 381] on button "Cancel" at bounding box center [235, 377] width 40 height 18
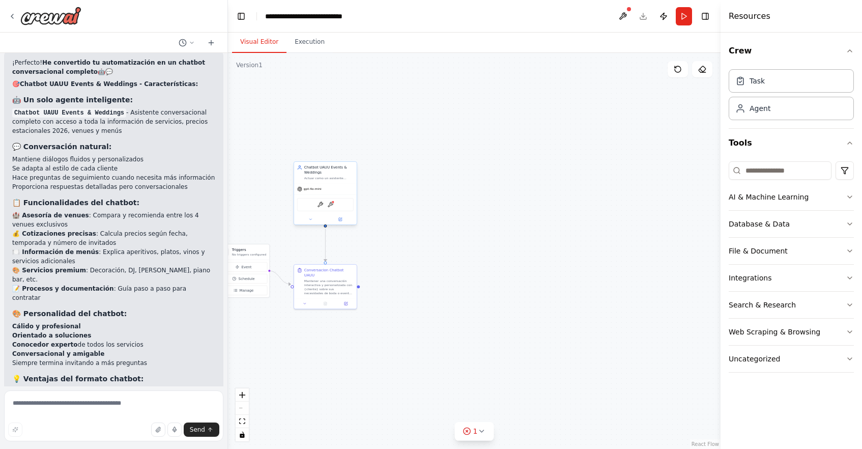
click at [329, 208] on div "ContextualAIQueryTool ContextualAIParseTool" at bounding box center [325, 204] width 56 height 13
click at [332, 206] on img at bounding box center [330, 205] width 6 height 6
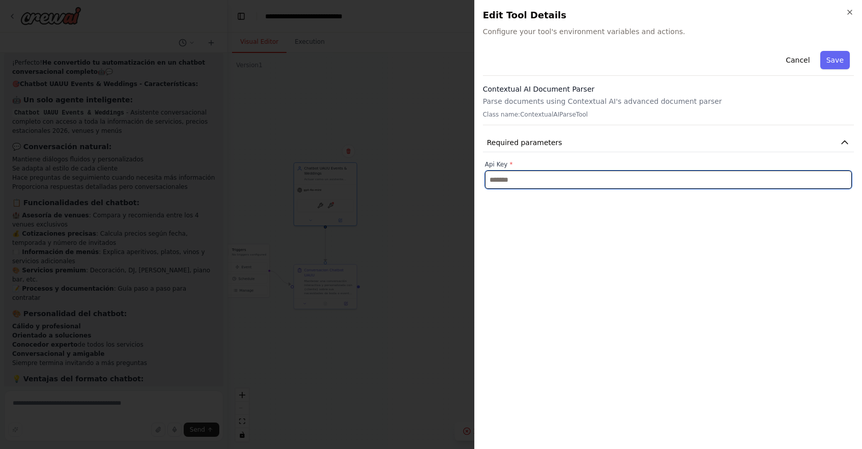
click at [637, 182] on input "text" at bounding box center [668, 179] width 367 height 18
paste input "**********"
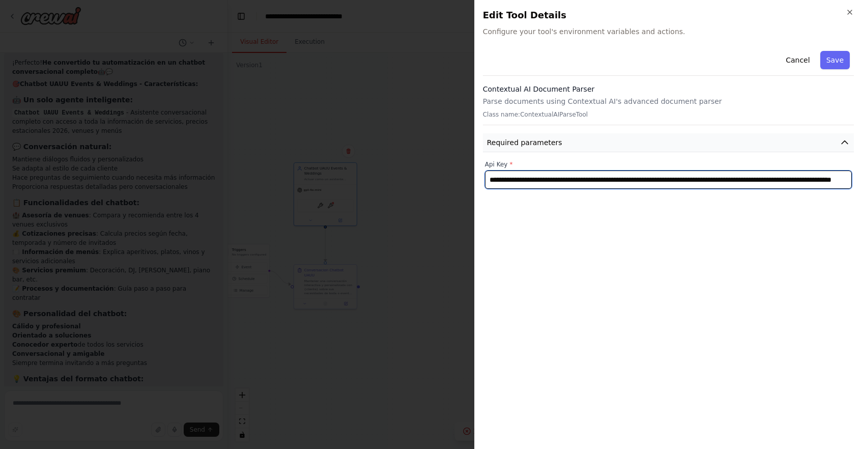
type input "**********"
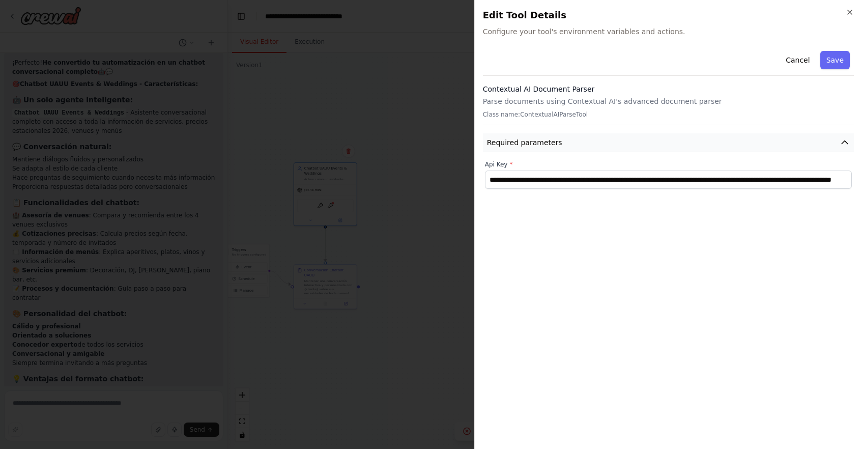
click at [842, 145] on icon "button" at bounding box center [845, 142] width 10 height 10
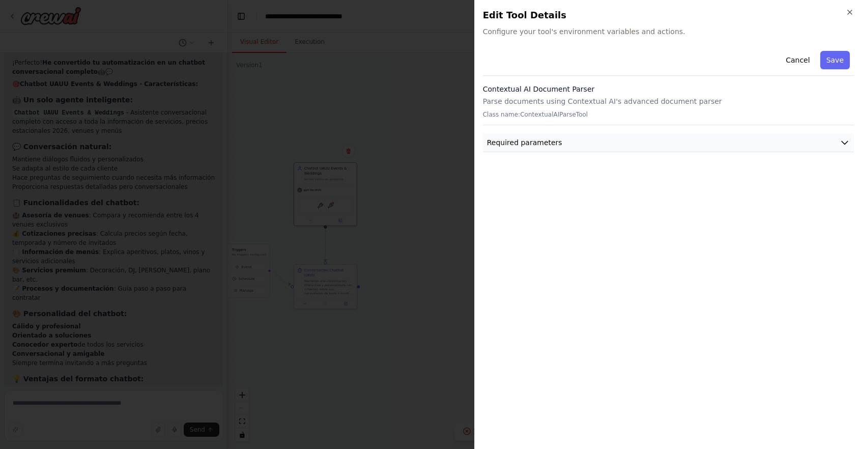
click at [841, 145] on icon "button" at bounding box center [845, 142] width 10 height 10
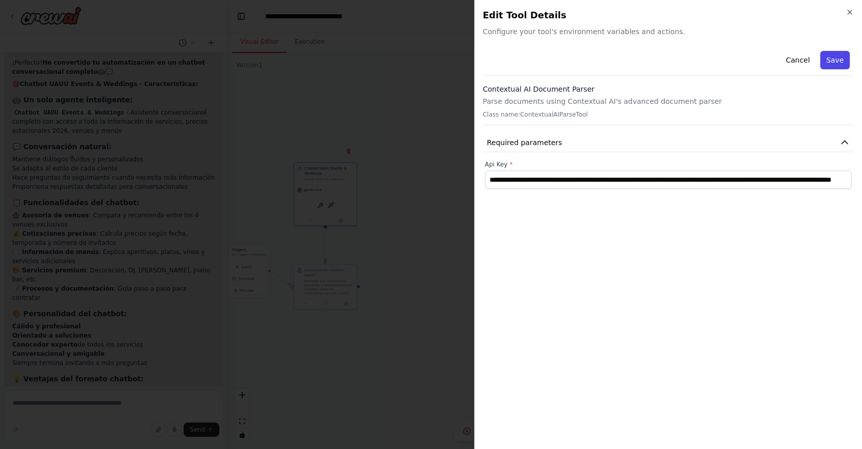
click at [839, 59] on button "Save" at bounding box center [835, 60] width 30 height 18
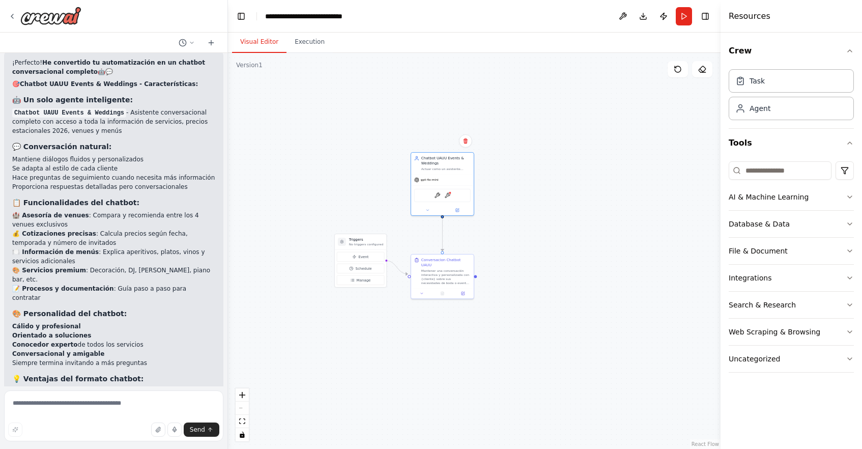
drag, startPoint x: 407, startPoint y: 256, endPoint x: 524, endPoint y: 246, distance: 117.5
click at [524, 246] on div ".deletable-edge-delete-btn { width: 20px; height: 20px; border: 0px solid #ffff…" at bounding box center [474, 251] width 493 height 396
click at [683, 19] on button "Run" at bounding box center [684, 16] width 16 height 18
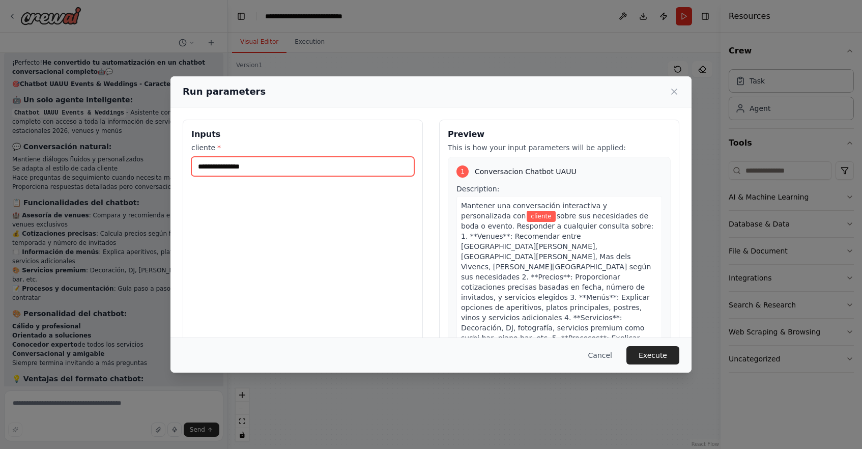
click at [297, 171] on input "cliente *" at bounding box center [302, 166] width 223 height 19
type input "*"
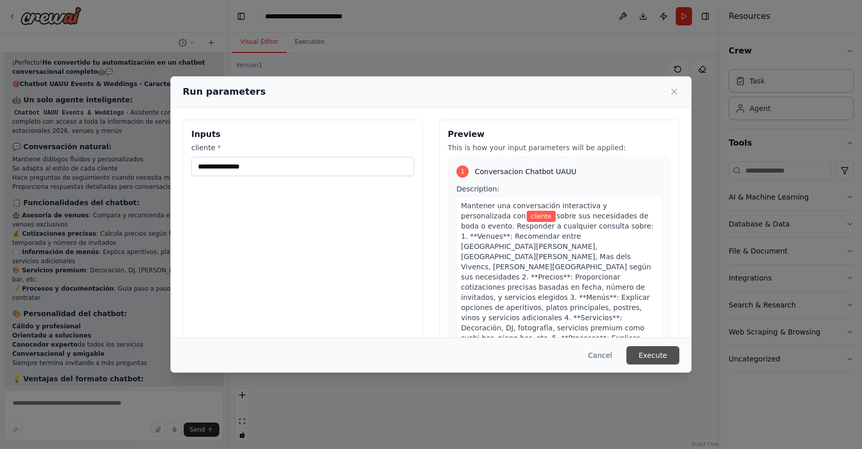
click at [653, 353] on button "Execute" at bounding box center [652, 355] width 53 height 18
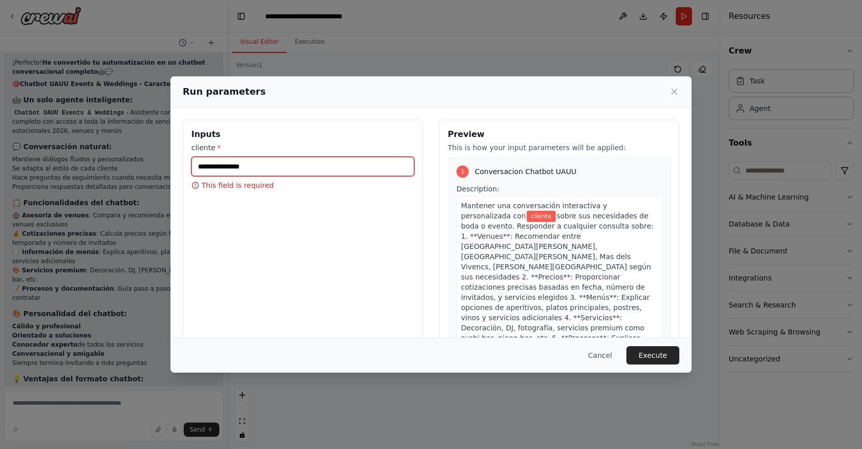
click at [252, 168] on input "cliente *" at bounding box center [302, 166] width 223 height 19
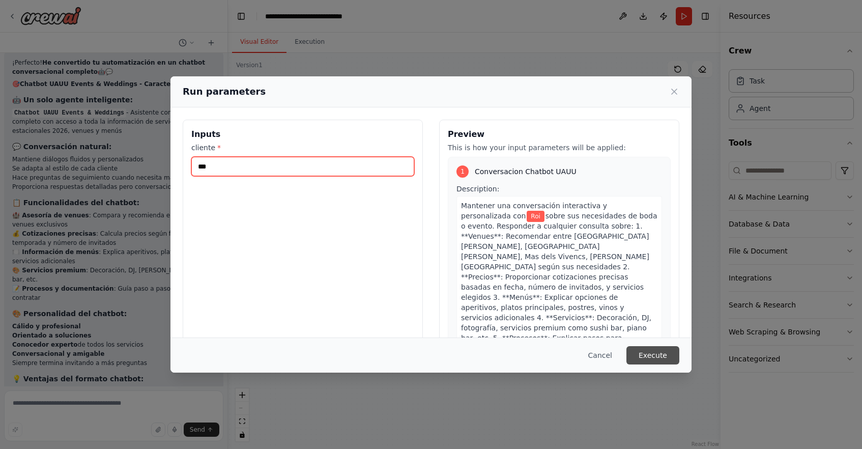
type input "***"
click at [663, 353] on button "Execute" at bounding box center [652, 355] width 53 height 18
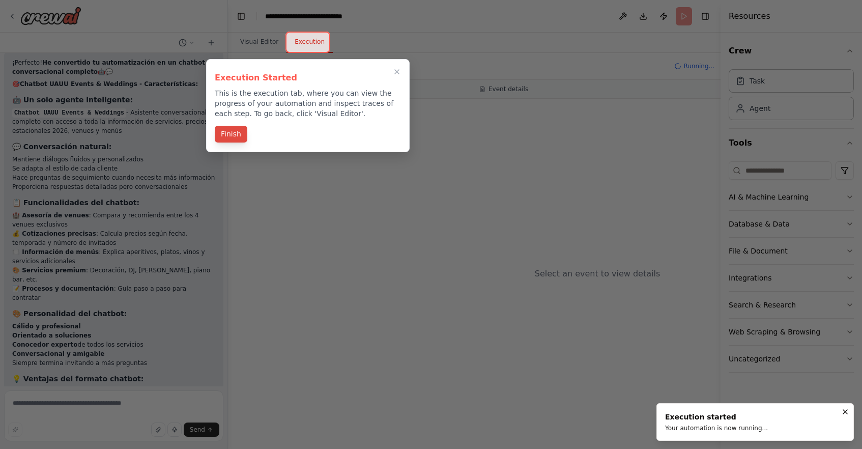
click at [238, 133] on button "Finish" at bounding box center [231, 134] width 33 height 17
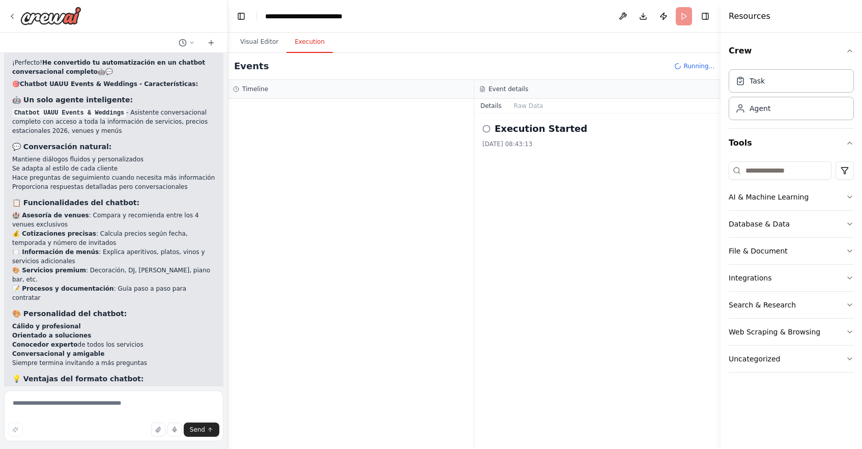
click at [342, 133] on div at bounding box center [351, 274] width 246 height 350
click at [566, 146] on div "[DATE] 08:43:13" at bounding box center [597, 144] width 230 height 8
click at [487, 128] on icon at bounding box center [486, 129] width 8 height 8
click at [251, 41] on button "Visual Editor" at bounding box center [259, 42] width 54 height 21
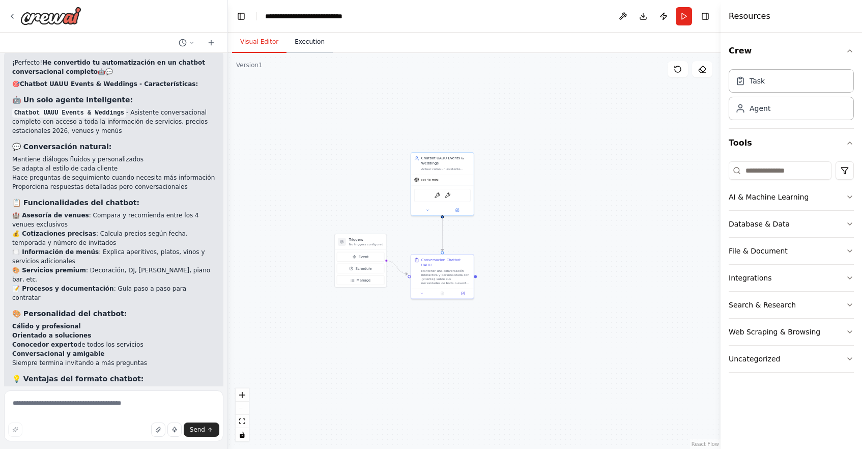
click at [311, 43] on button "Execution" at bounding box center [310, 42] width 46 height 21
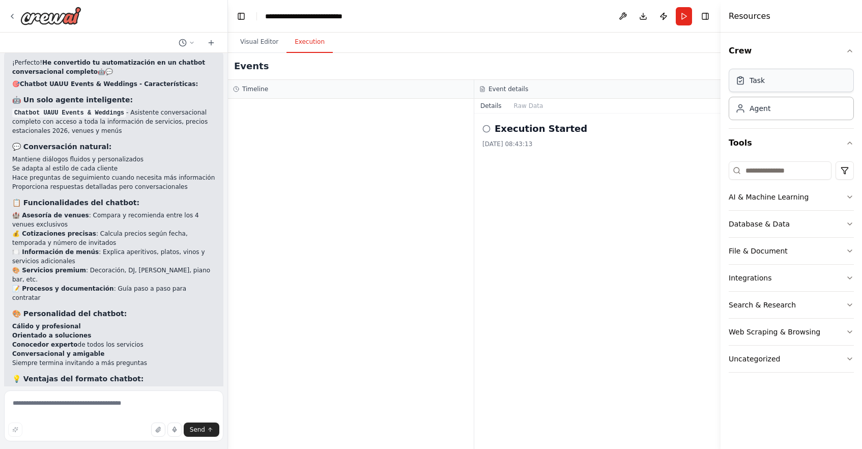
click at [766, 81] on div "Task" at bounding box center [791, 80] width 125 height 23
drag, startPoint x: 492, startPoint y: 125, endPoint x: 593, endPoint y: 128, distance: 101.3
click at [596, 128] on div "Execution Started" at bounding box center [597, 129] width 230 height 14
click at [519, 128] on h2 "Execution Started" at bounding box center [541, 129] width 93 height 14
click at [684, 17] on button "Run" at bounding box center [684, 16] width 16 height 18
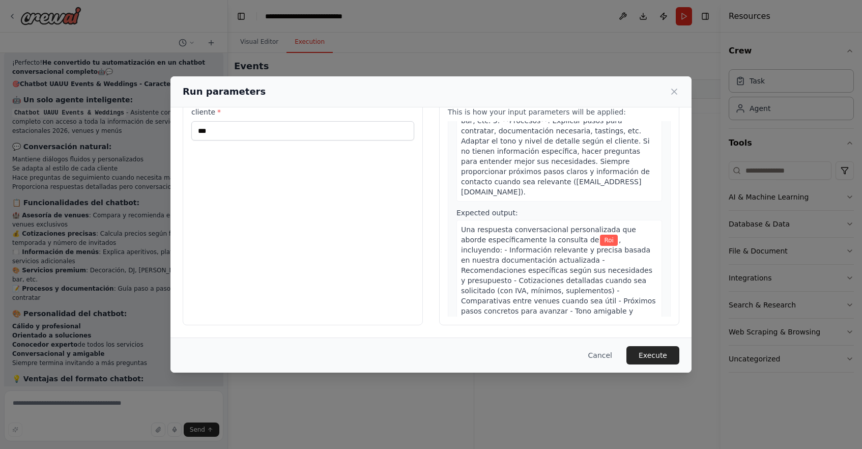
scroll to position [152, 0]
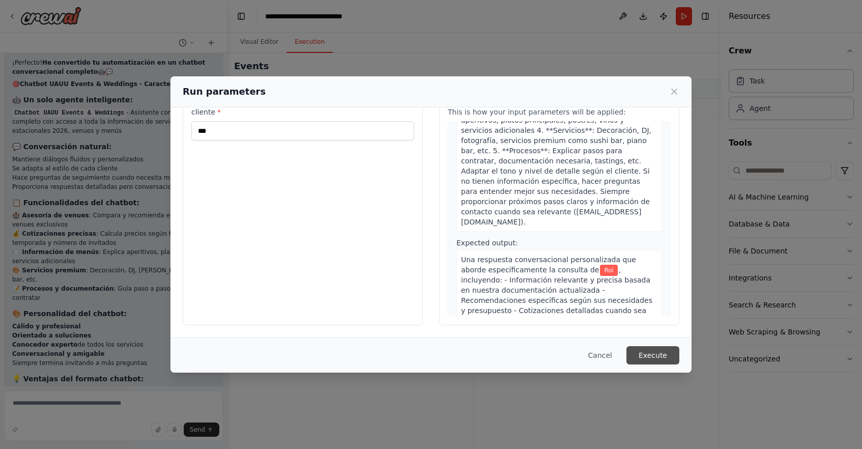
click at [658, 358] on button "Execute" at bounding box center [652, 355] width 53 height 18
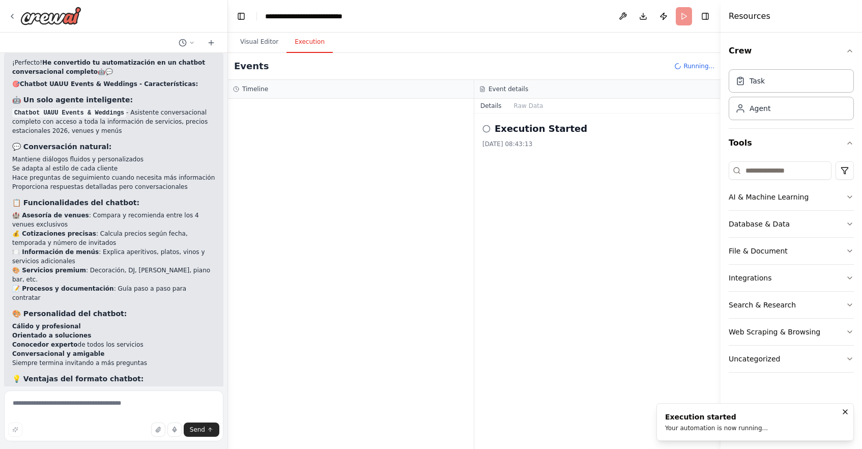
click at [383, 189] on div at bounding box center [351, 274] width 246 height 350
click at [502, 133] on h2 "Execution Started" at bounding box center [541, 129] width 93 height 14
click at [536, 104] on button "Raw Data" at bounding box center [529, 106] width 42 height 14
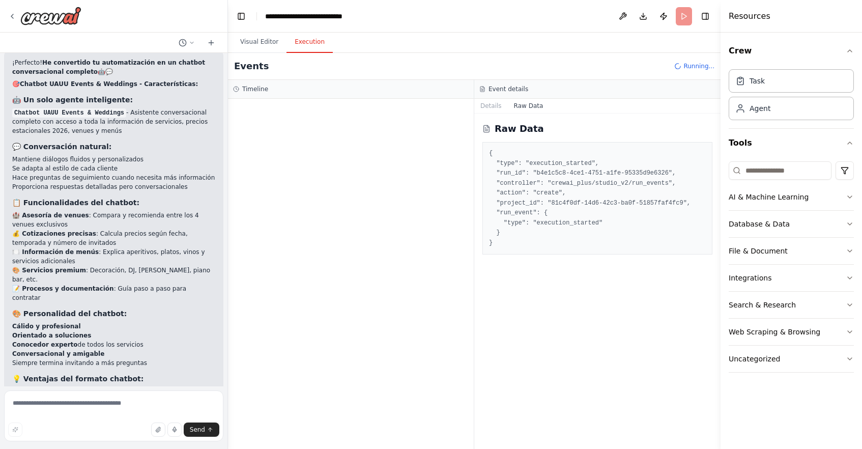
click at [556, 263] on div "Raw Data { "type": "execution_started", "run_id": "b4e1c5c8-4ce1-4751-a1fe-9533…" at bounding box center [597, 280] width 246 height 335
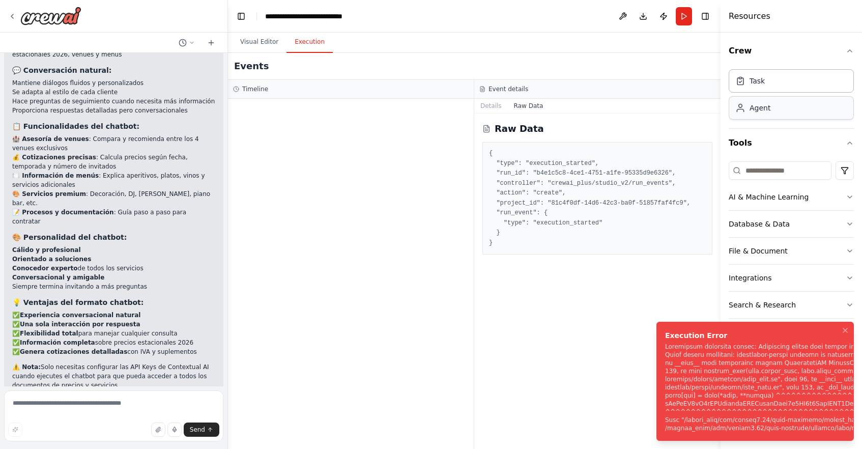
scroll to position [5096, 0]
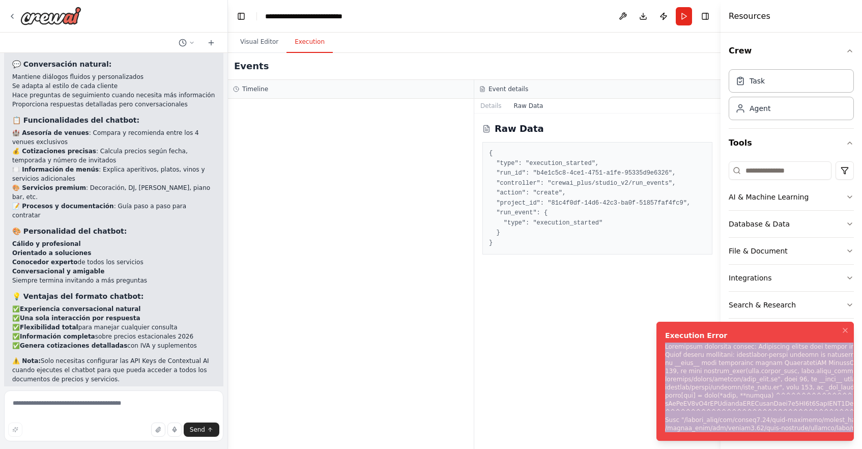
drag, startPoint x: 667, startPoint y: 328, endPoint x: 844, endPoint y: 444, distance: 211.7
click at [844, 444] on ol "Execution Error" at bounding box center [755, 380] width 214 height 135
copy div "Subprocess execution failed: Subprocess failed with return code 1. STDERR: Buil…"
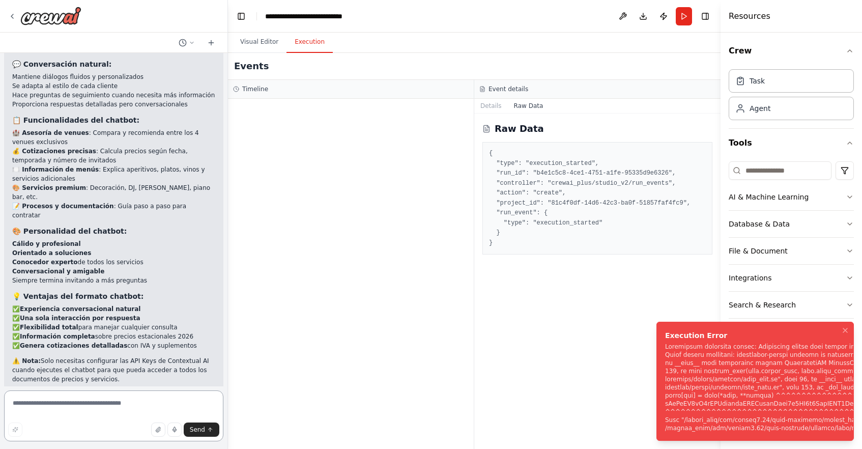
click at [85, 403] on textarea at bounding box center [113, 415] width 219 height 51
paste textarea "**********"
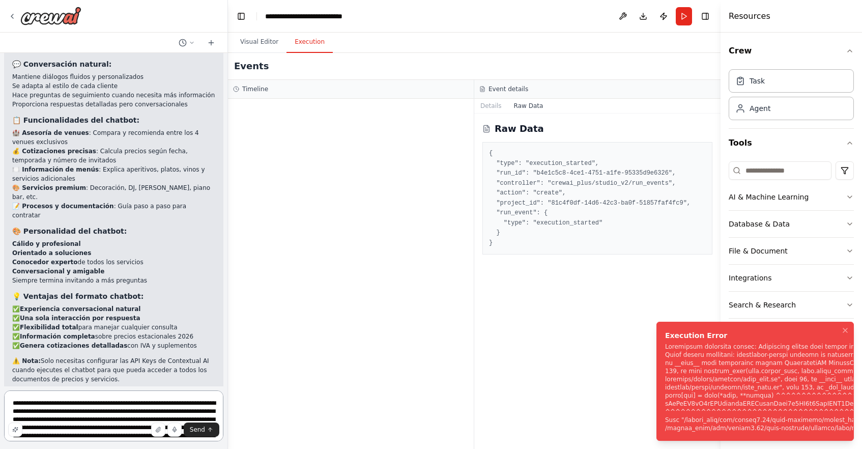
scroll to position [323, 0]
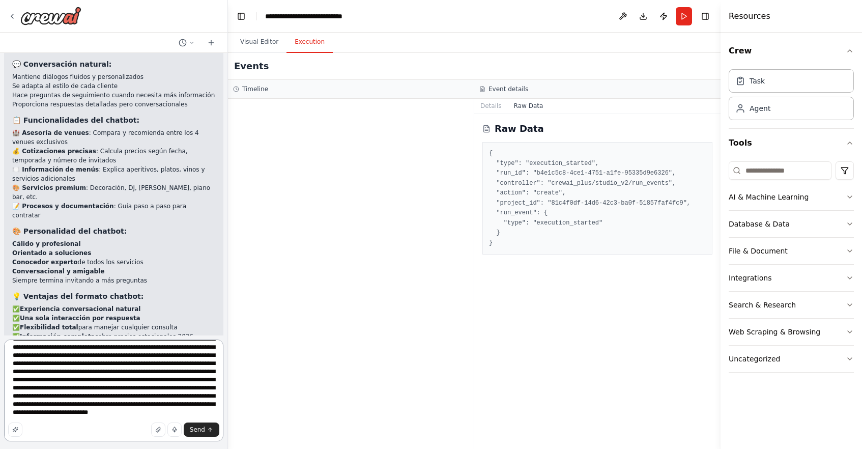
type textarea "**********"
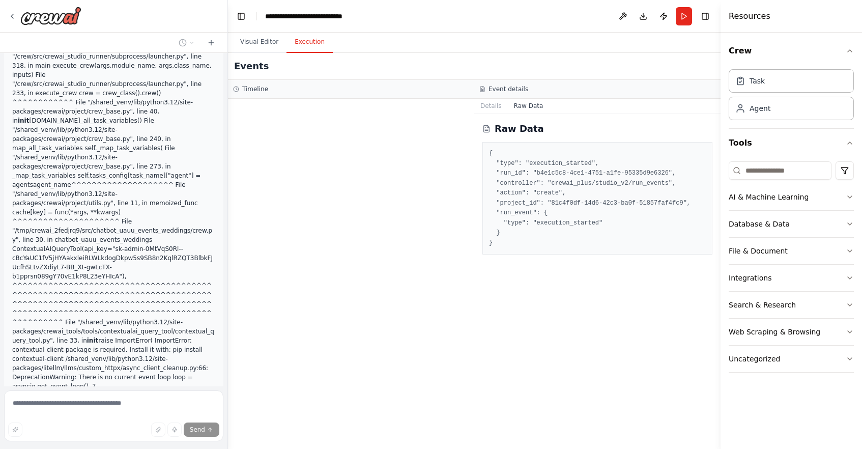
scroll to position [5602, 0]
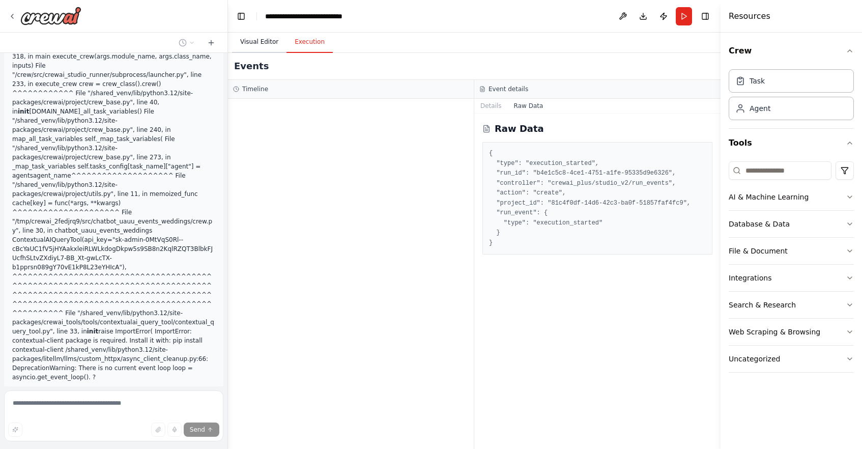
click at [270, 44] on button "Visual Editor" at bounding box center [259, 42] width 54 height 21
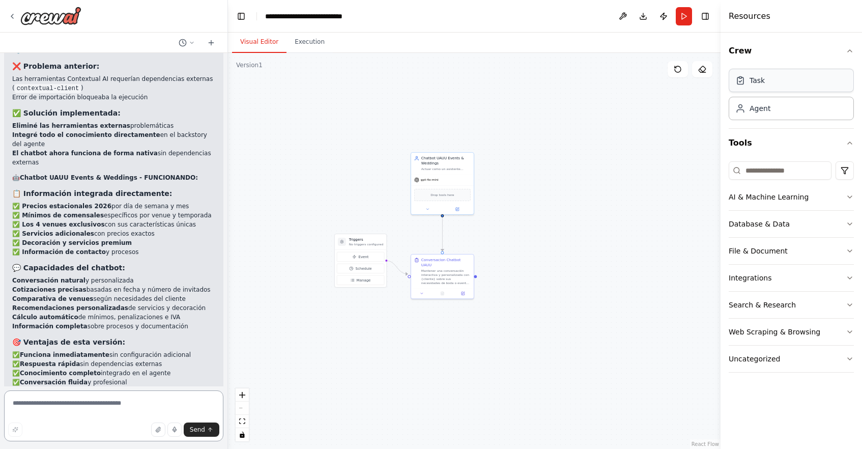
scroll to position [6343, 0]
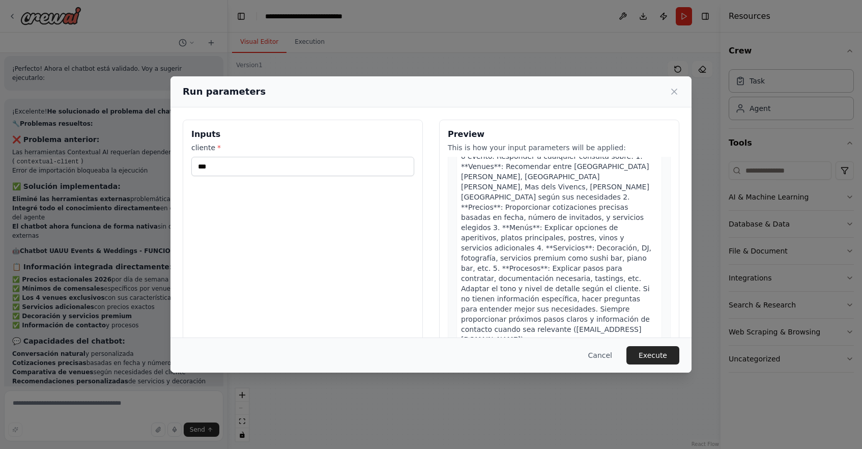
scroll to position [36, 0]
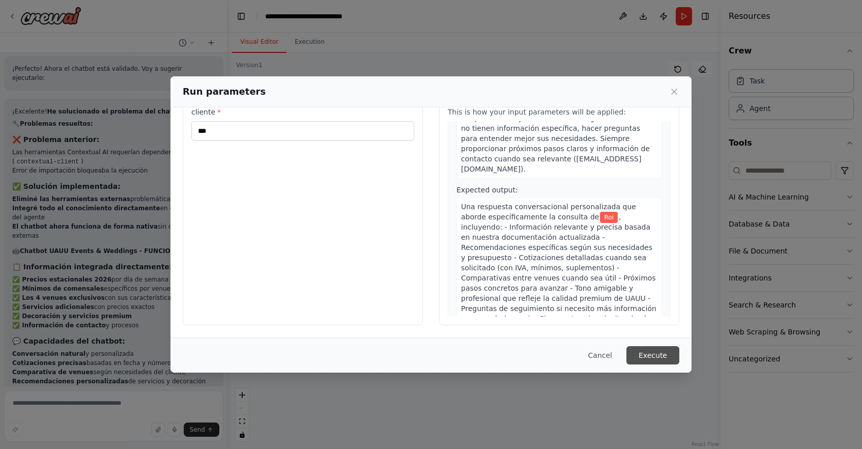
click at [644, 355] on button "Execute" at bounding box center [652, 355] width 53 height 18
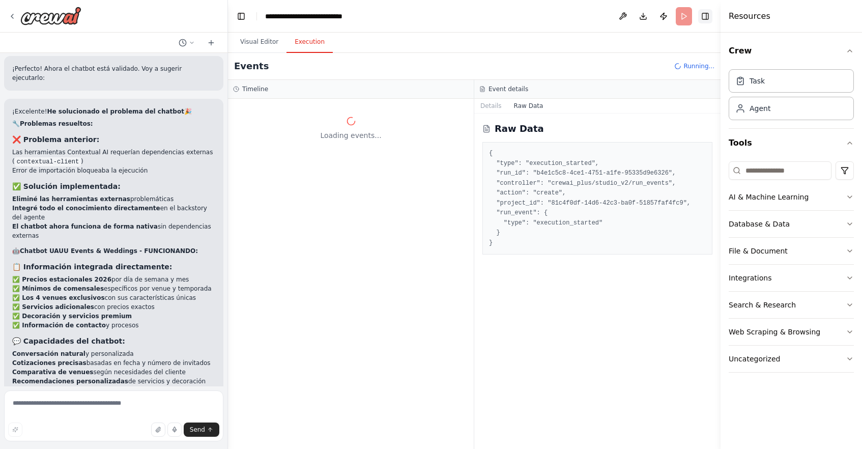
click at [703, 14] on button "Toggle Right Sidebar" at bounding box center [705, 16] width 14 height 14
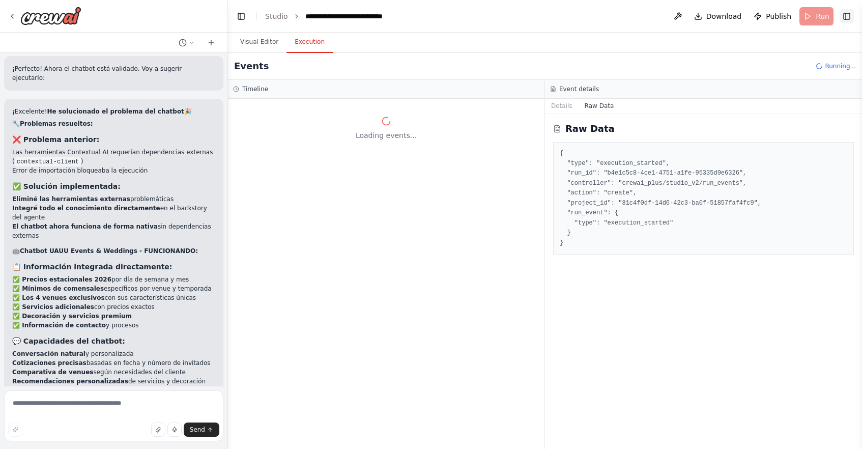
click at [703, 14] on button "Download" at bounding box center [718, 16] width 56 height 18
click at [851, 21] on button "Toggle Right Sidebar" at bounding box center [847, 16] width 14 height 14
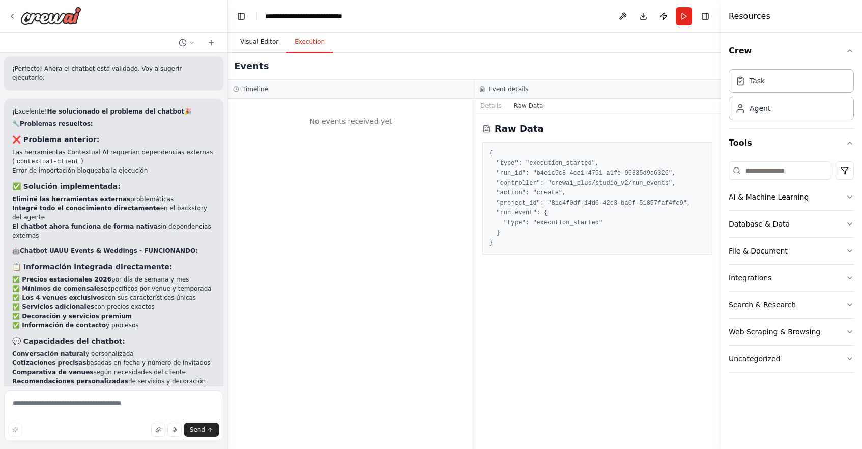
click at [253, 39] on button "Visual Editor" at bounding box center [259, 42] width 54 height 21
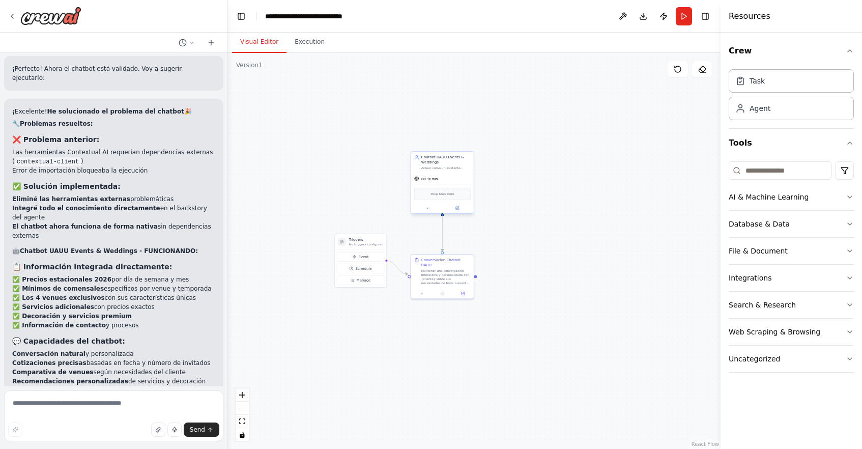
click at [431, 183] on div "gpt-4o-mini" at bounding box center [442, 178] width 63 height 11
click at [431, 178] on span "gpt-4o-mini" at bounding box center [430, 179] width 18 height 4
click at [430, 179] on span "gpt-4o-mini" at bounding box center [430, 179] width 18 height 4
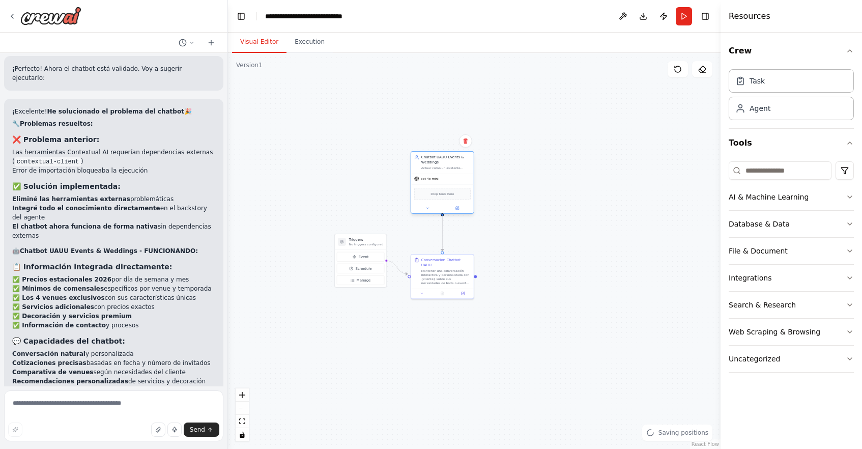
click at [419, 179] on icon at bounding box center [416, 179] width 5 height 5
click at [419, 179] on div "gpt-4o-mini" at bounding box center [426, 178] width 24 height 5
click at [420, 179] on div "gpt-4o-mini" at bounding box center [426, 178] width 24 height 5
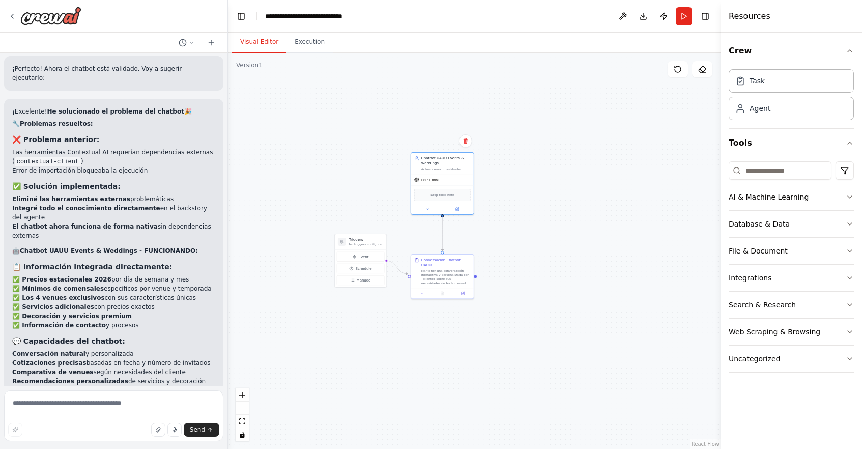
click at [620, 133] on div ".deletable-edge-delete-btn { width: 20px; height: 20px; border: 0px solid #ffff…" at bounding box center [474, 251] width 493 height 396
click at [544, 147] on div ".deletable-edge-delete-btn { width: 20px; height: 20px; border: 0px solid #ffff…" at bounding box center [474, 251] width 493 height 396
click at [622, 378] on div ".deletable-edge-delete-btn { width: 20px; height: 20px; border: 0px solid #ffff…" at bounding box center [474, 251] width 493 height 396
